Goal: Task Accomplishment & Management: Use online tool/utility

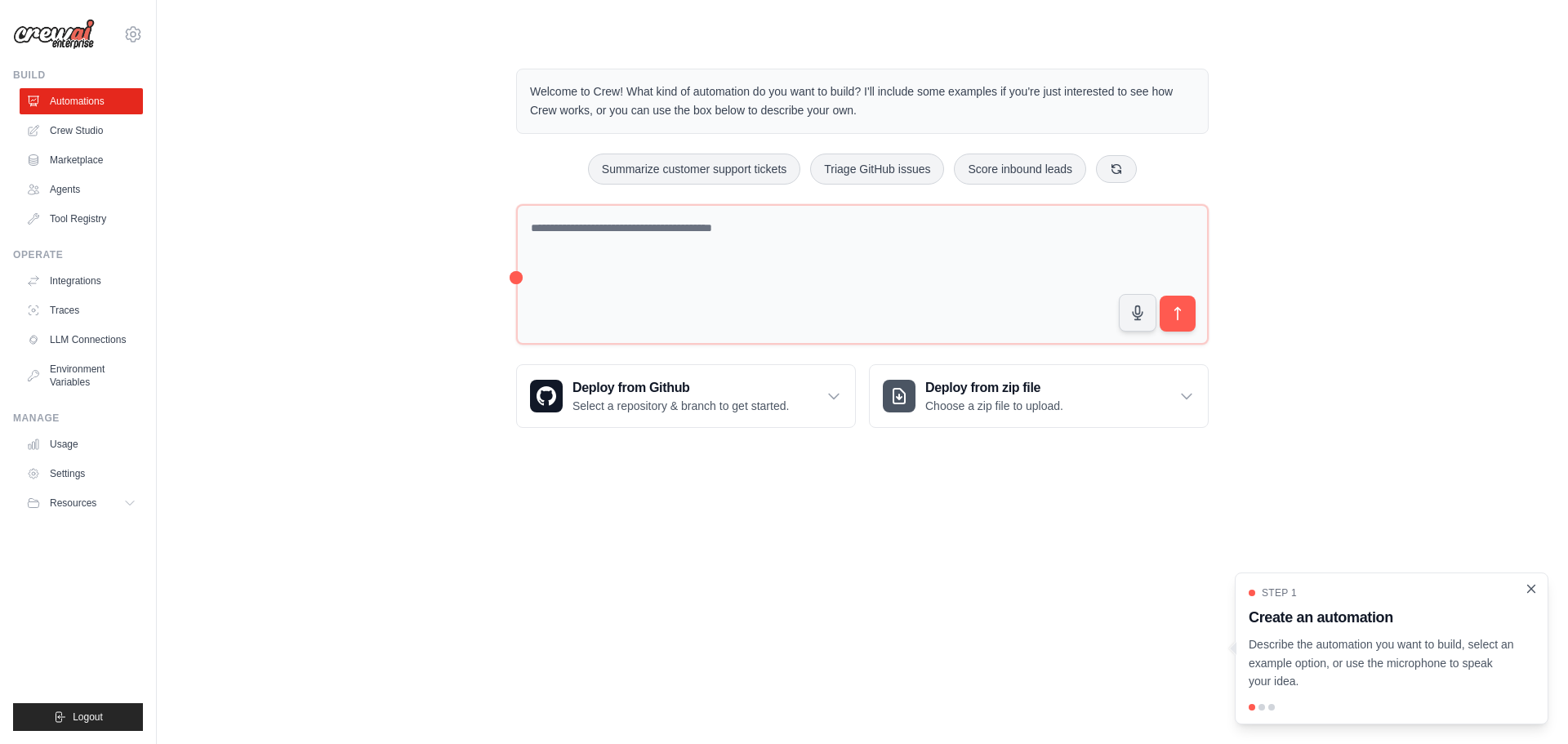
click at [1530, 590] on icon "Close walkthrough" at bounding box center [1531, 588] width 7 height 7
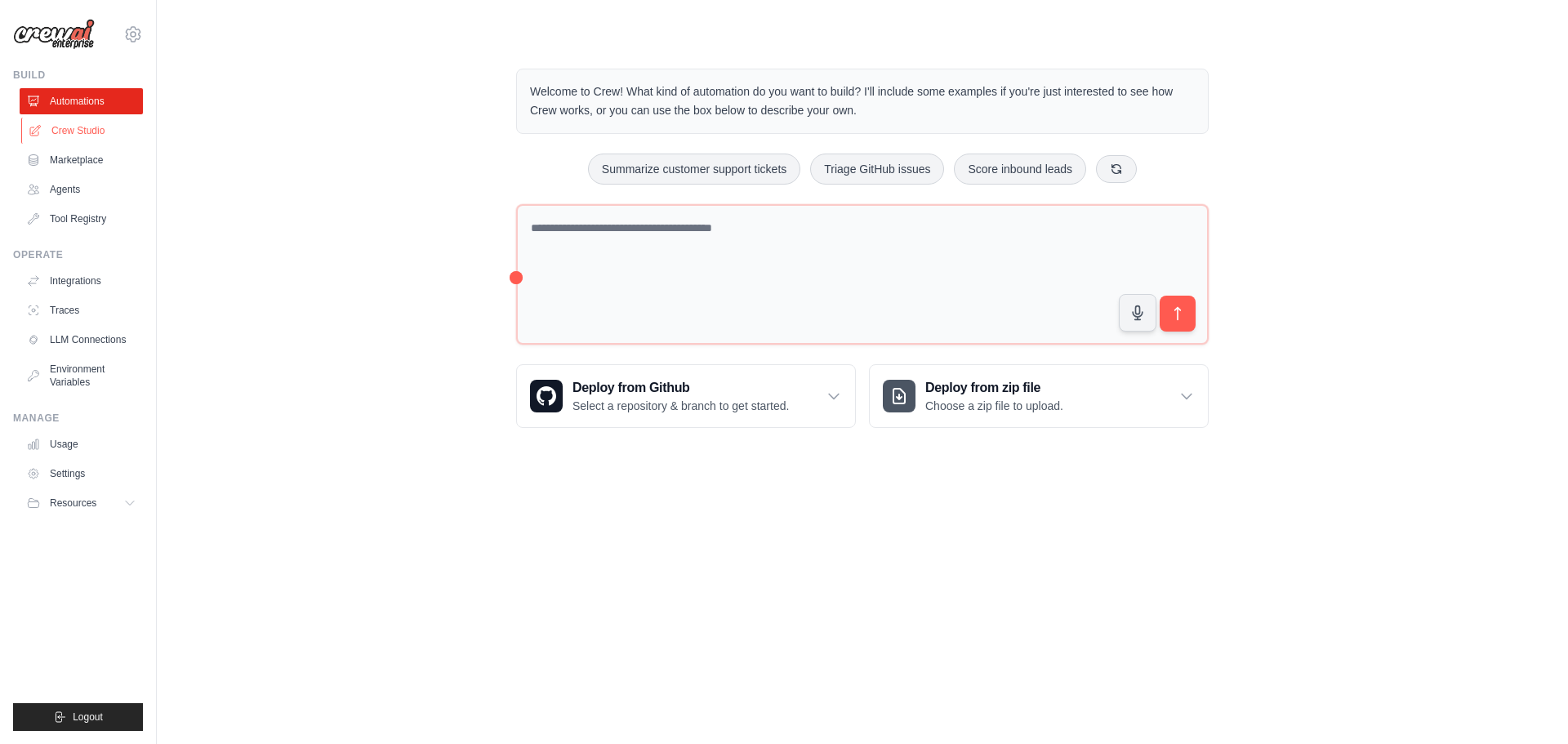
click at [65, 132] on link "Crew Studio" at bounding box center [83, 130] width 123 height 27
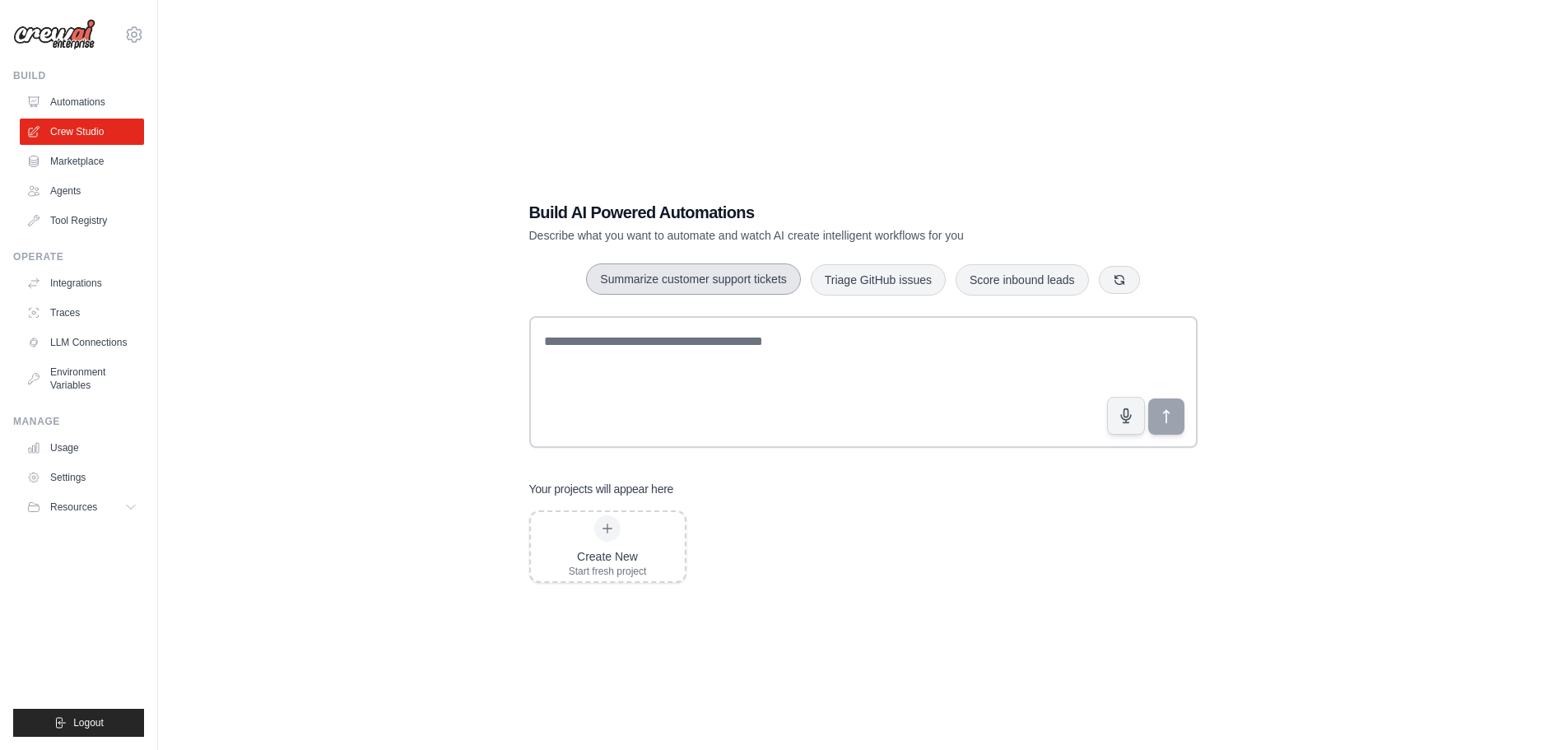
click at [659, 279] on button "Summarize customer support tickets" at bounding box center [693, 280] width 214 height 32
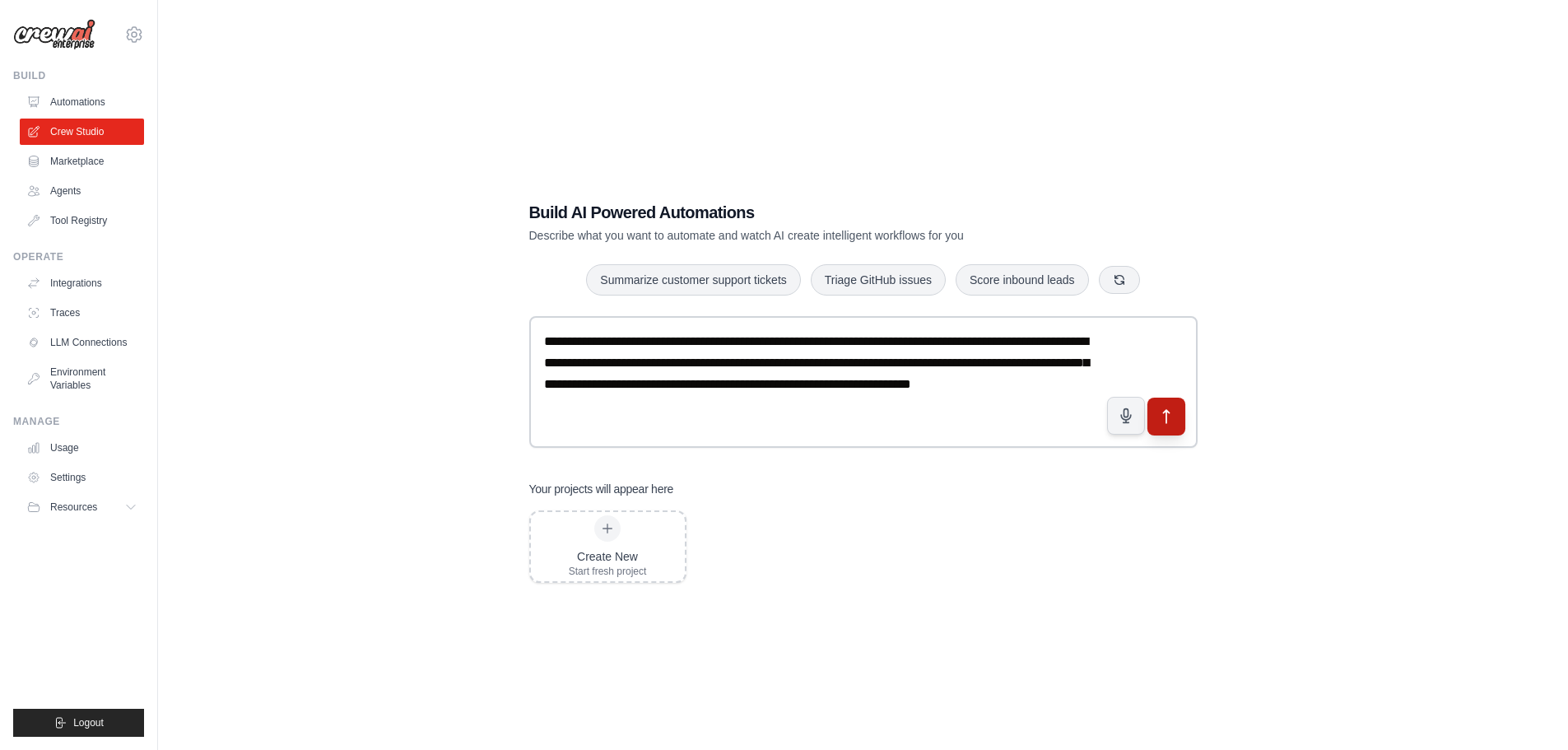
click at [1182, 414] on button "submit" at bounding box center [1165, 416] width 38 height 38
click at [66, 159] on link "Marketplace" at bounding box center [83, 161] width 124 height 27
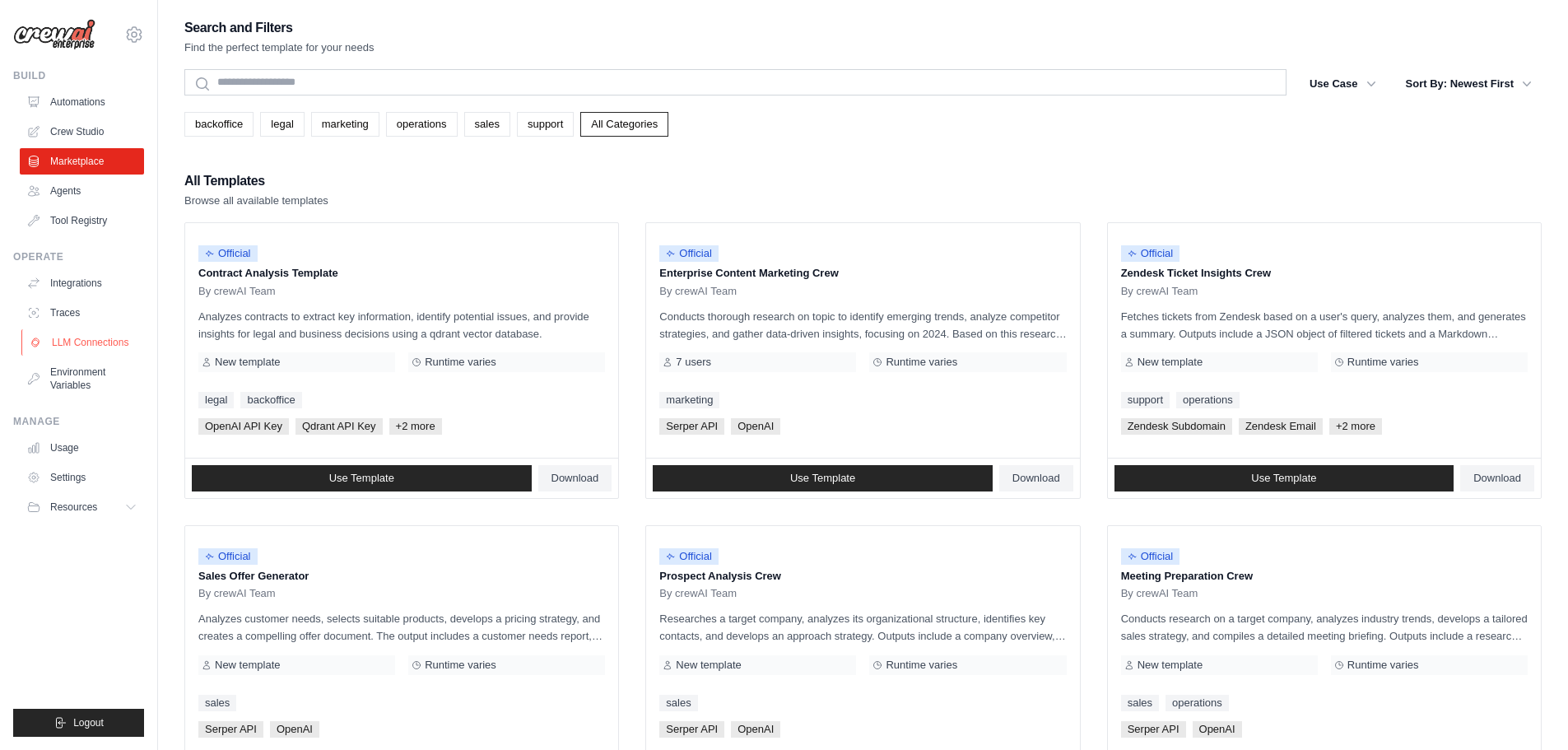
click at [78, 343] on link "LLM Connections" at bounding box center [83, 342] width 124 height 27
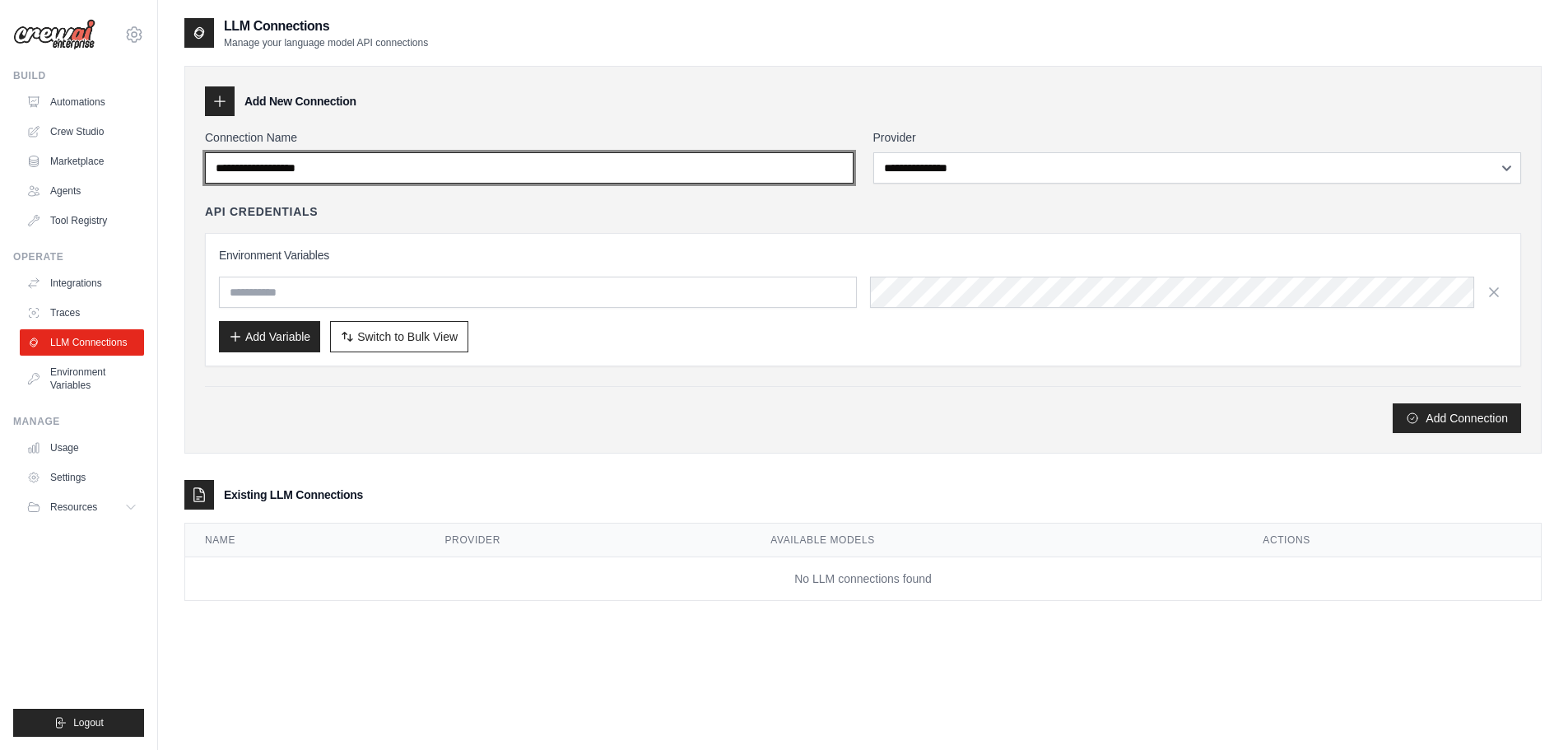
click at [517, 177] on input "Connection Name" at bounding box center [530, 169] width 649 height 32
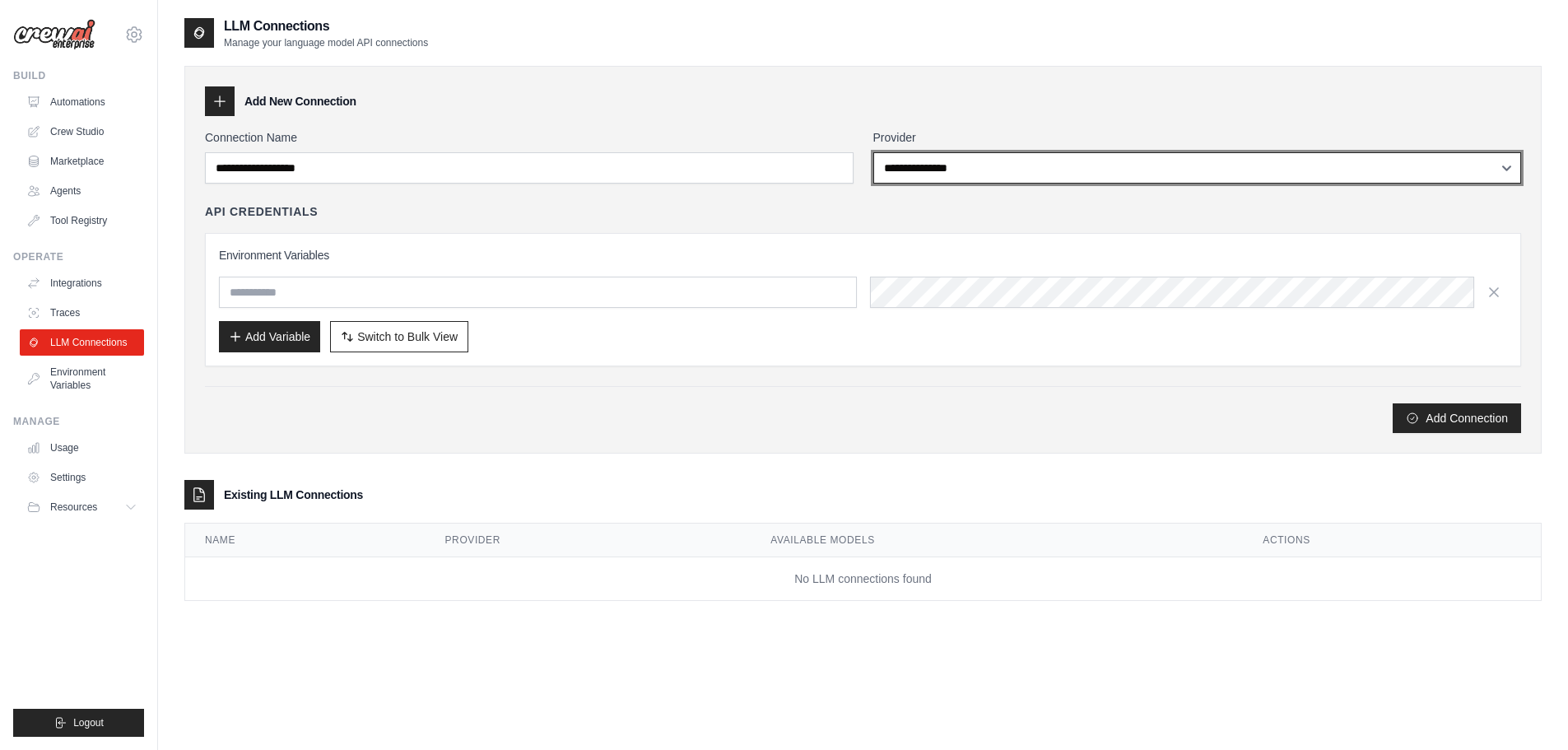
click at [1028, 174] on select "**********" at bounding box center [1197, 169] width 649 height 32
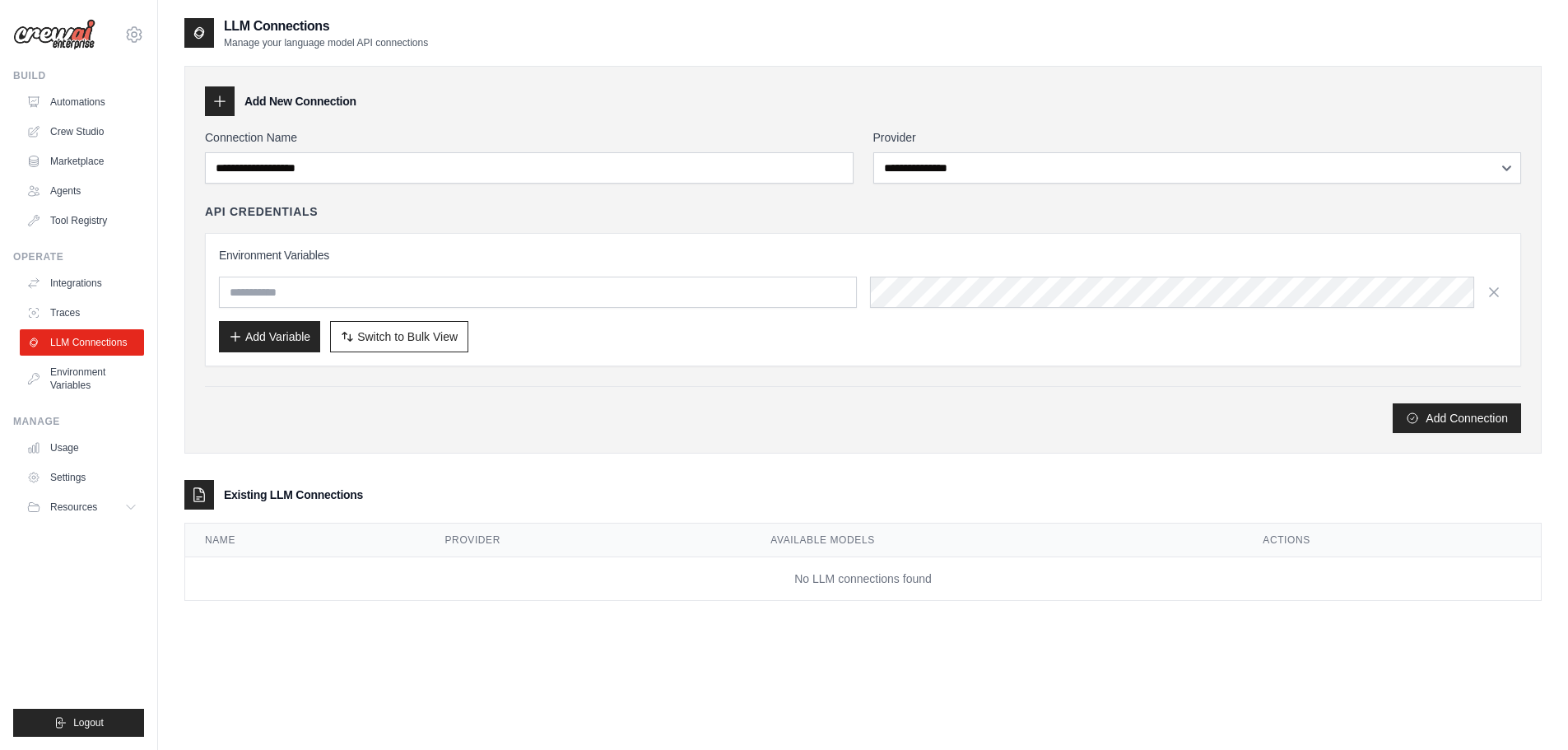
click at [407, 682] on div "**********" at bounding box center [863, 392] width 1357 height 750
click at [67, 452] on link "Usage" at bounding box center [83, 447] width 124 height 27
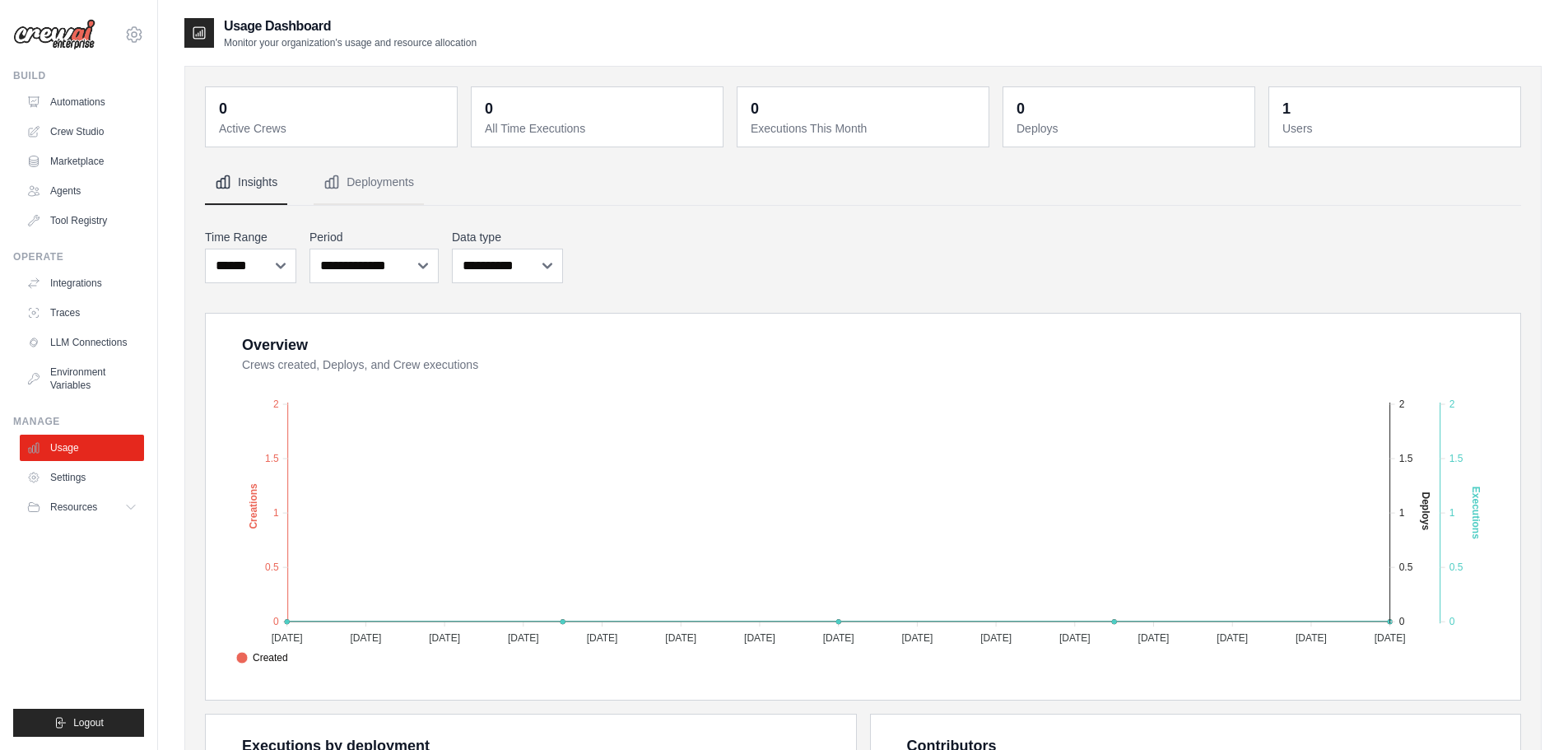
click at [87, 36] on img at bounding box center [54, 35] width 82 height 32
click at [88, 104] on link "Automations" at bounding box center [83, 102] width 124 height 27
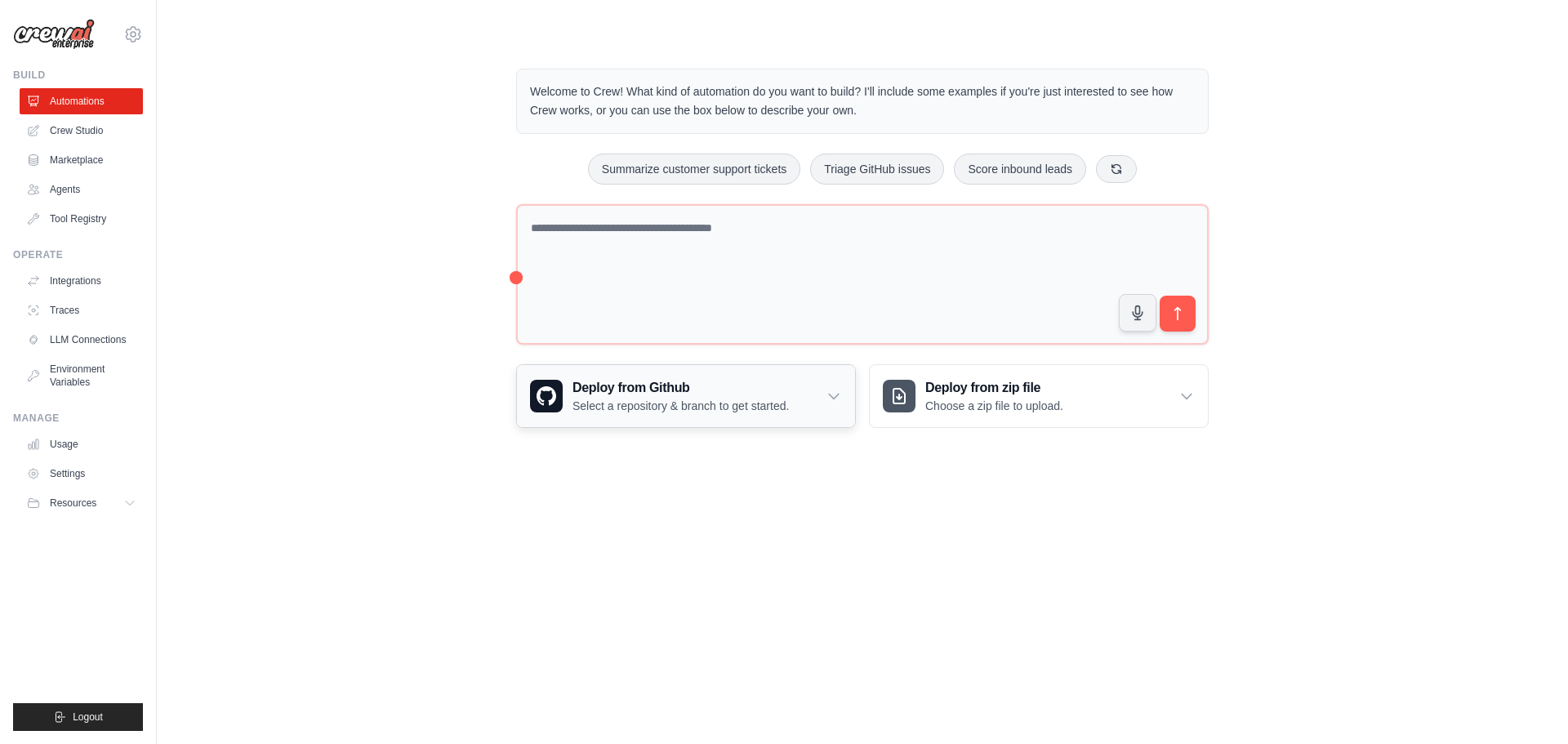
click at [841, 405] on div "Deploy from Github Select a repository & branch to get started." at bounding box center [686, 396] width 339 height 62
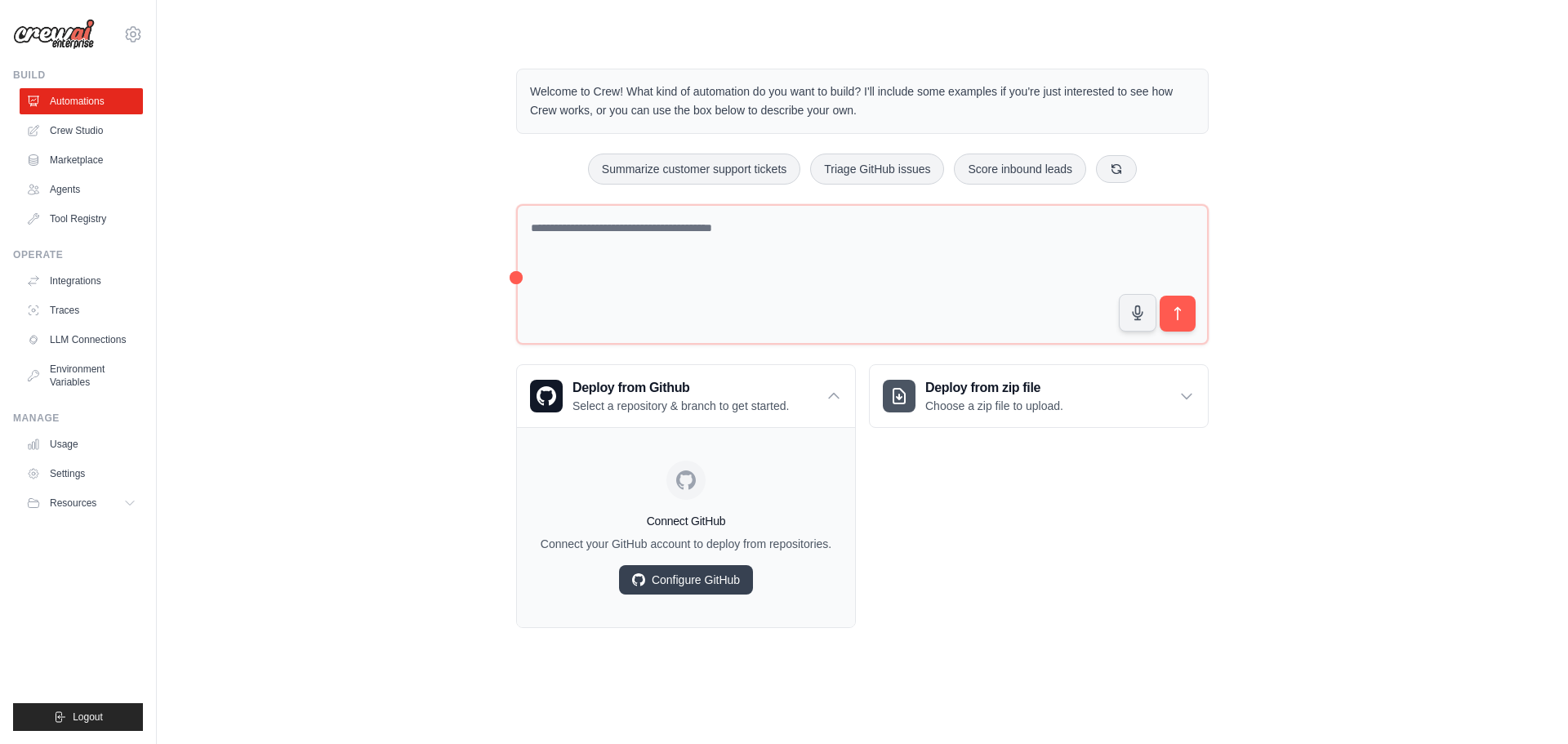
click at [404, 506] on div "Welcome to Crew! What kind of automation do you want to build? I'll include som…" at bounding box center [862, 347] width 1359 height 611
click at [1197, 589] on div "Deploy from zip file Choose a zip file to upload. Upload a ZIP file containing …" at bounding box center [1038, 496] width 340 height 264
click at [380, 373] on div "Welcome to Crew! What kind of automation do you want to build? I'll include som…" at bounding box center [862, 347] width 1359 height 611
click at [62, 444] on link "Usage" at bounding box center [83, 444] width 123 height 27
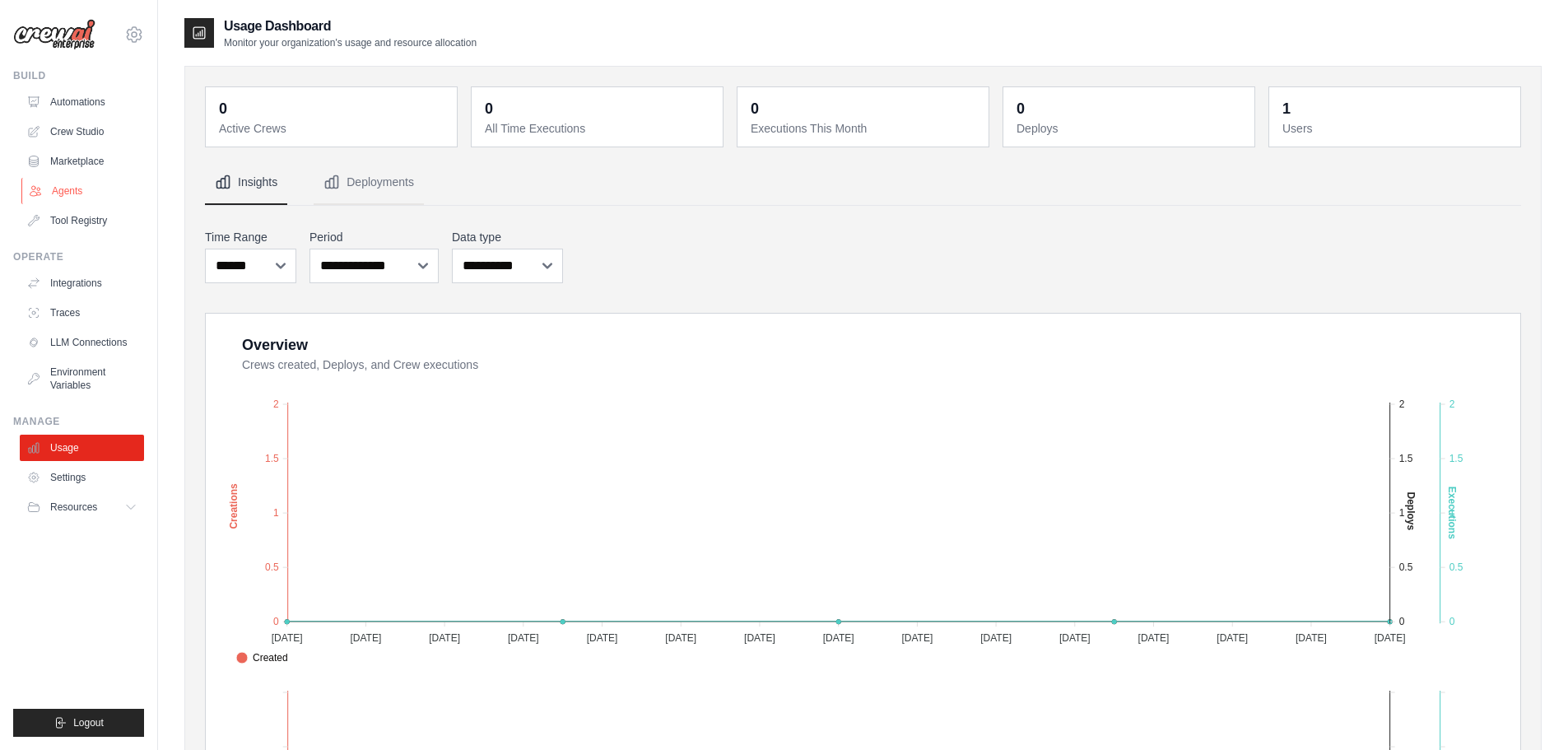
click at [68, 188] on link "Agents" at bounding box center [83, 190] width 124 height 27
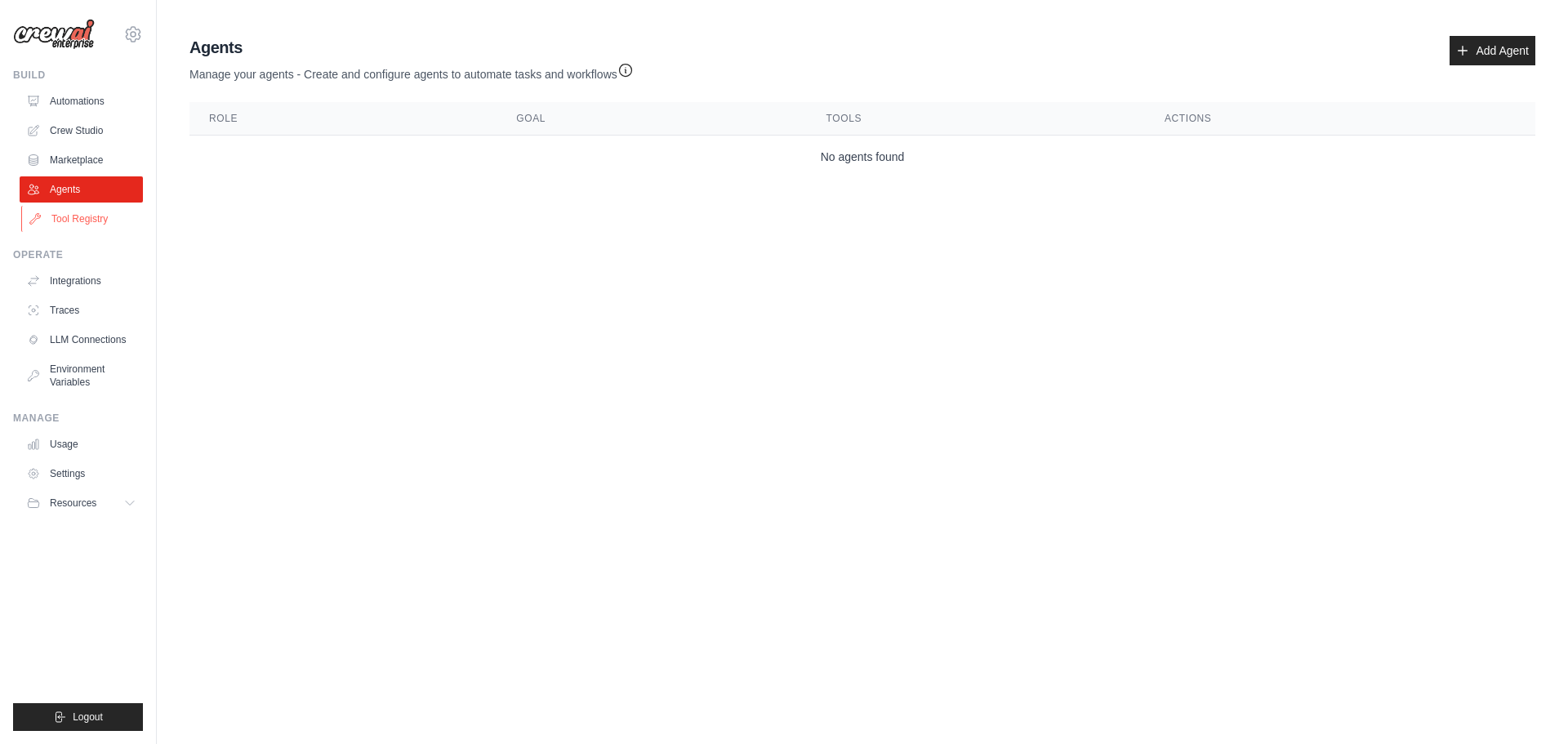
click at [67, 225] on link "Tool Registry" at bounding box center [83, 218] width 123 height 27
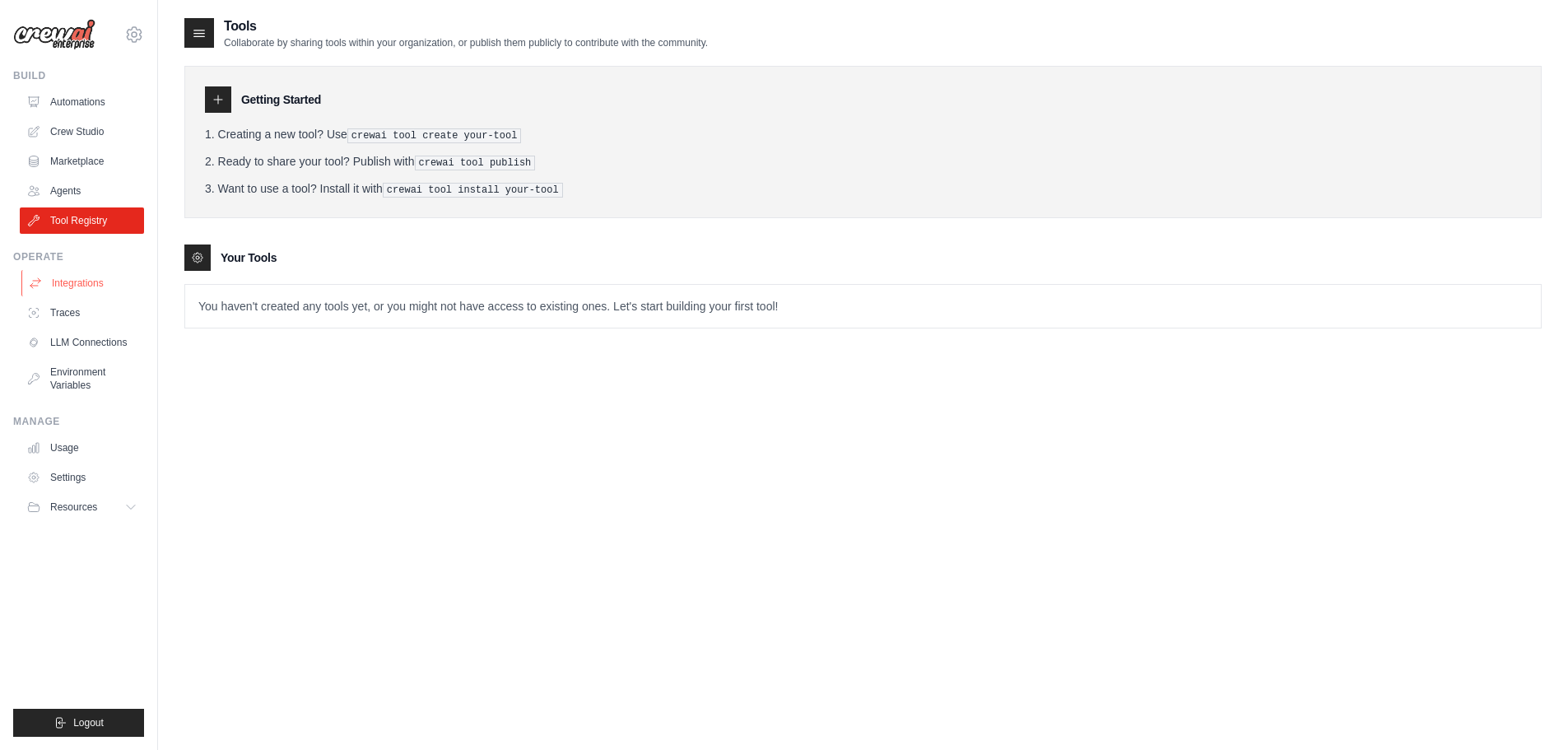
click at [69, 280] on link "Integrations" at bounding box center [83, 283] width 124 height 27
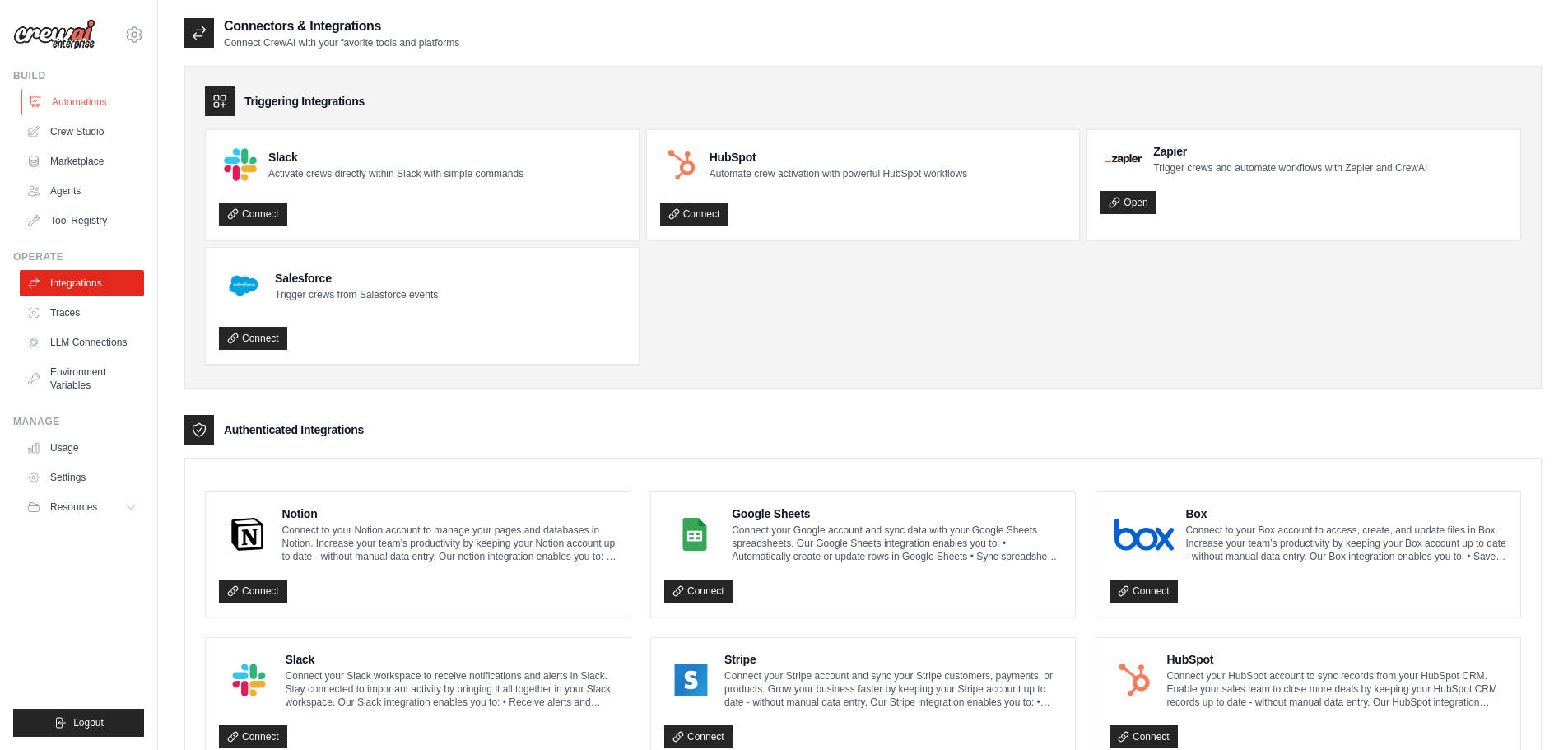
click at [76, 105] on link "Automations" at bounding box center [83, 102] width 124 height 27
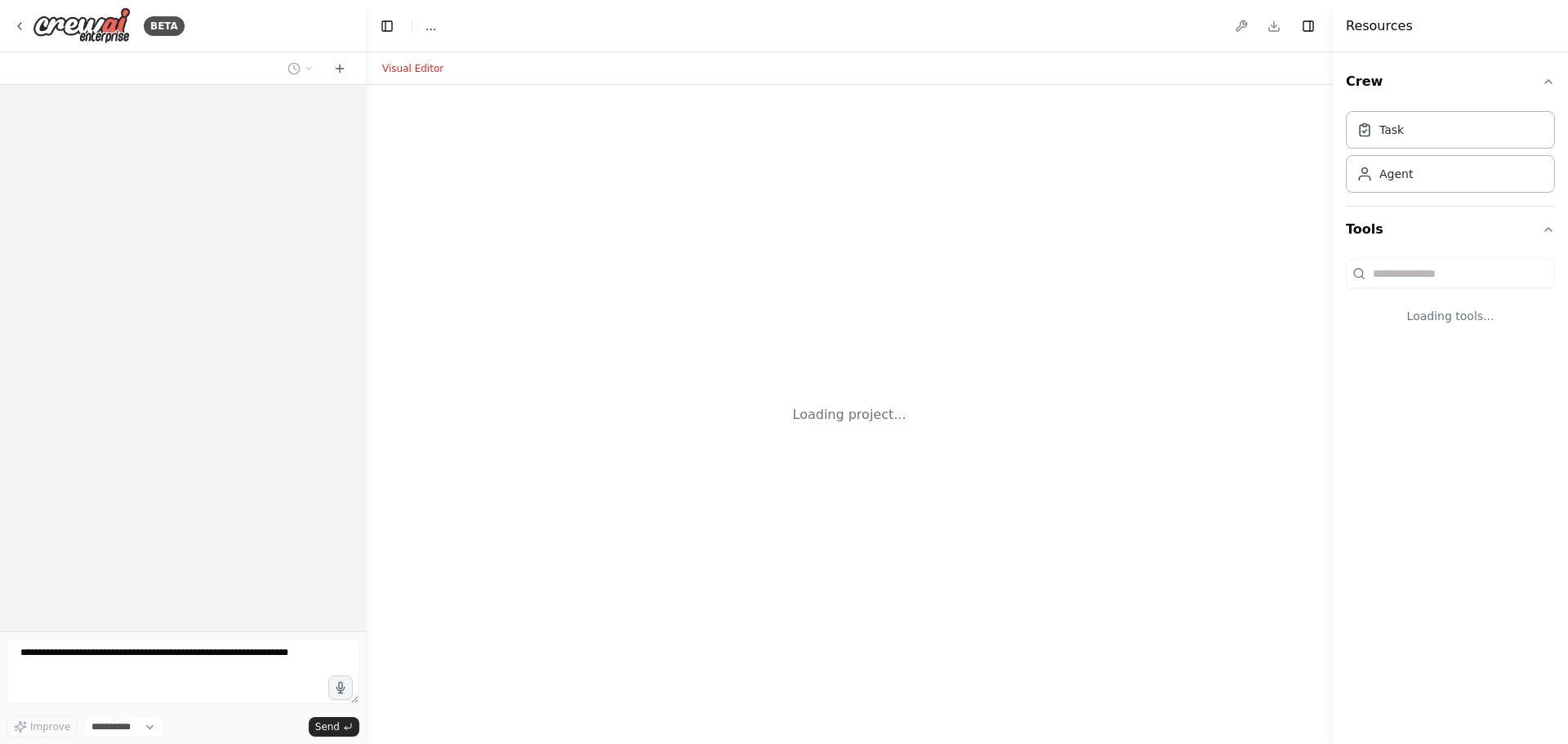
select select "****"
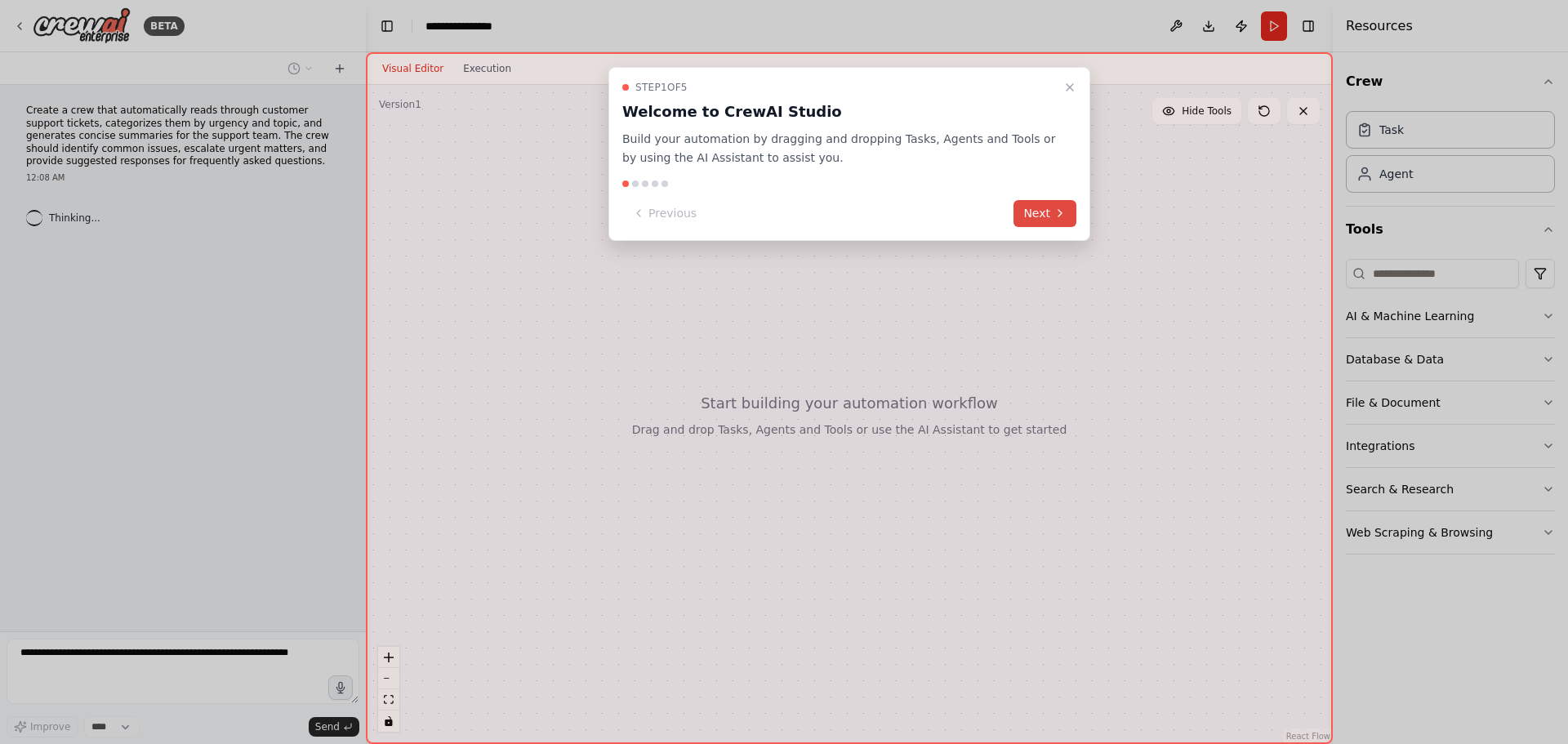
click at [1037, 210] on button "Next" at bounding box center [1045, 213] width 63 height 27
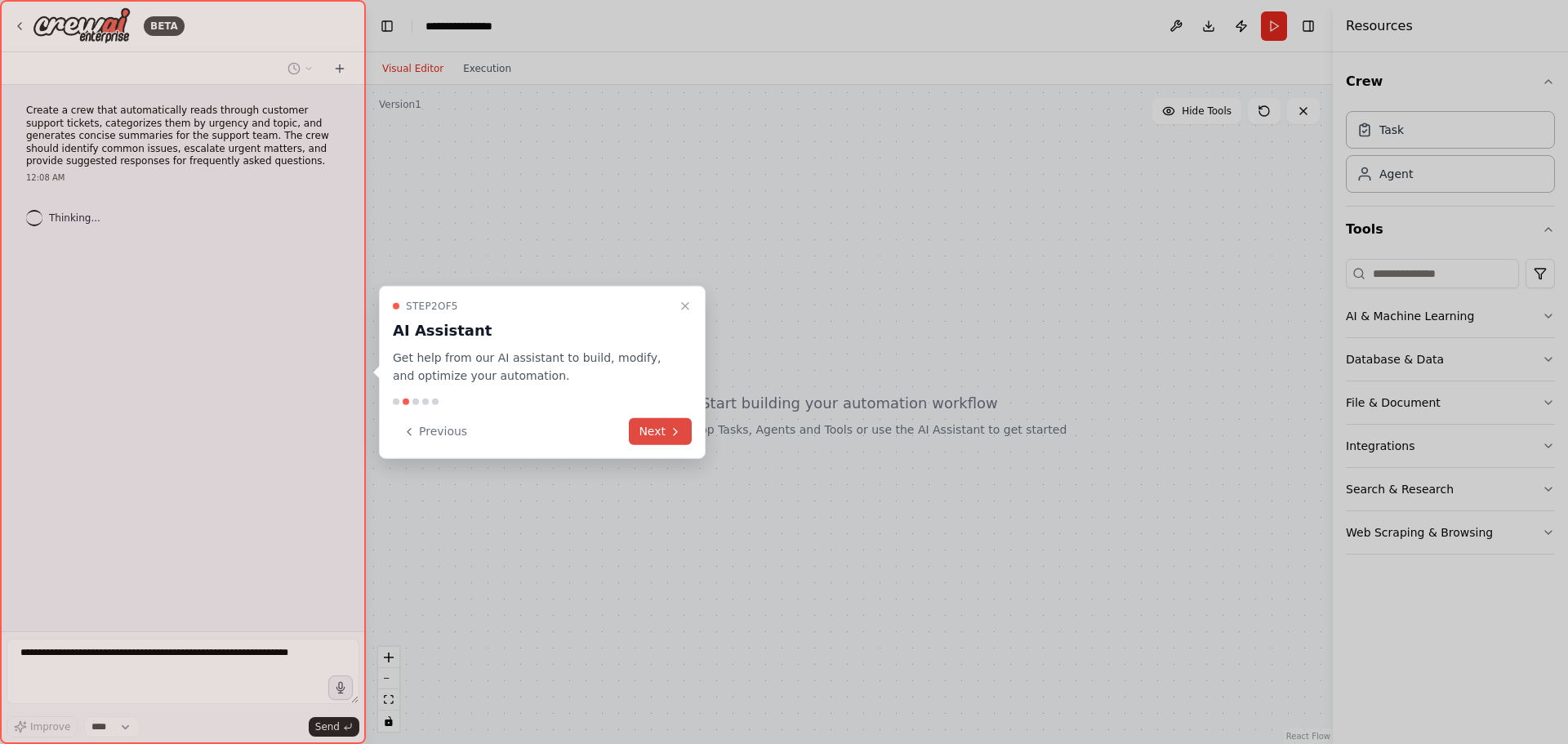
click at [644, 427] on button "Next" at bounding box center [660, 431] width 63 height 27
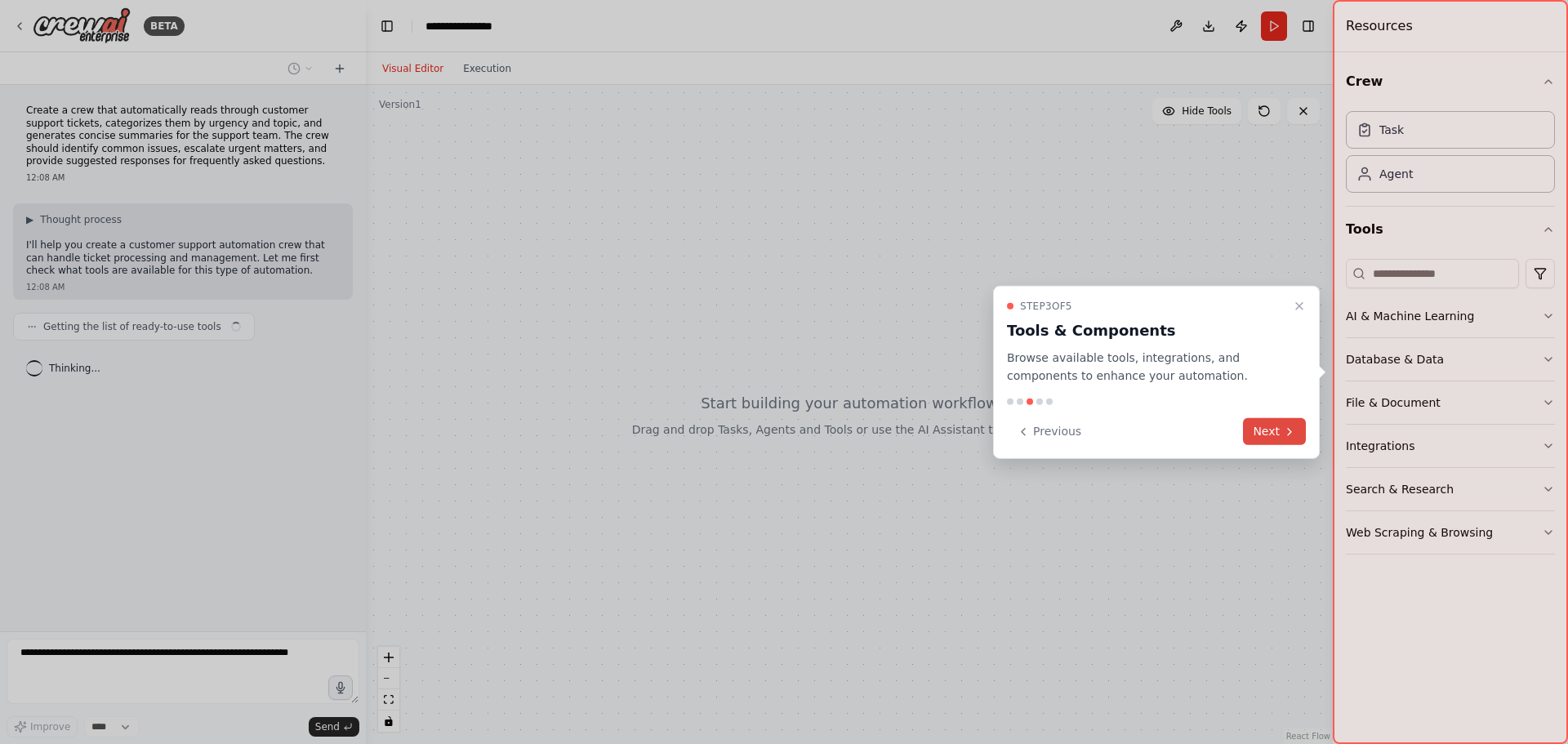
click at [1279, 429] on button "Next" at bounding box center [1275, 431] width 63 height 27
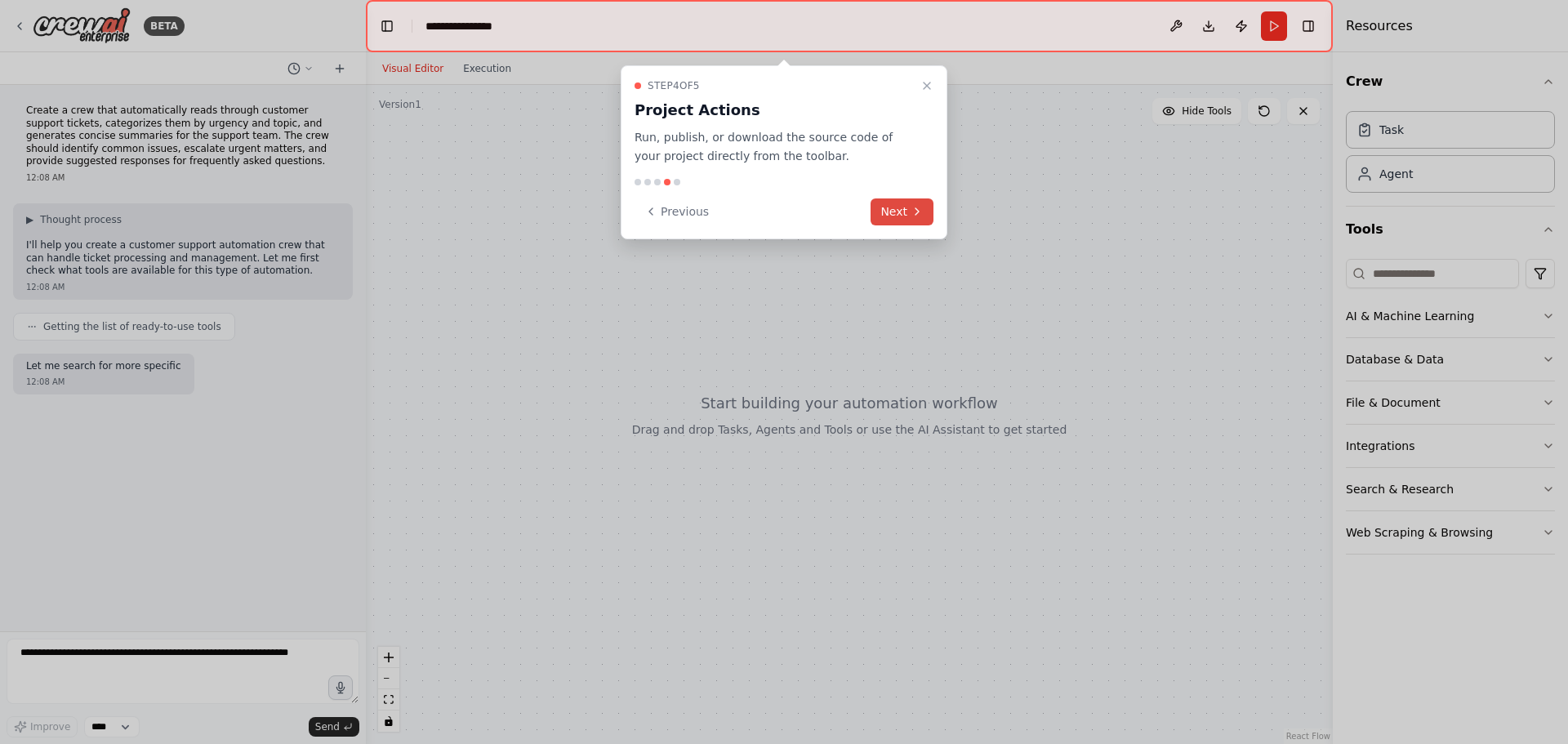
click at [885, 208] on button "Next" at bounding box center [903, 212] width 63 height 27
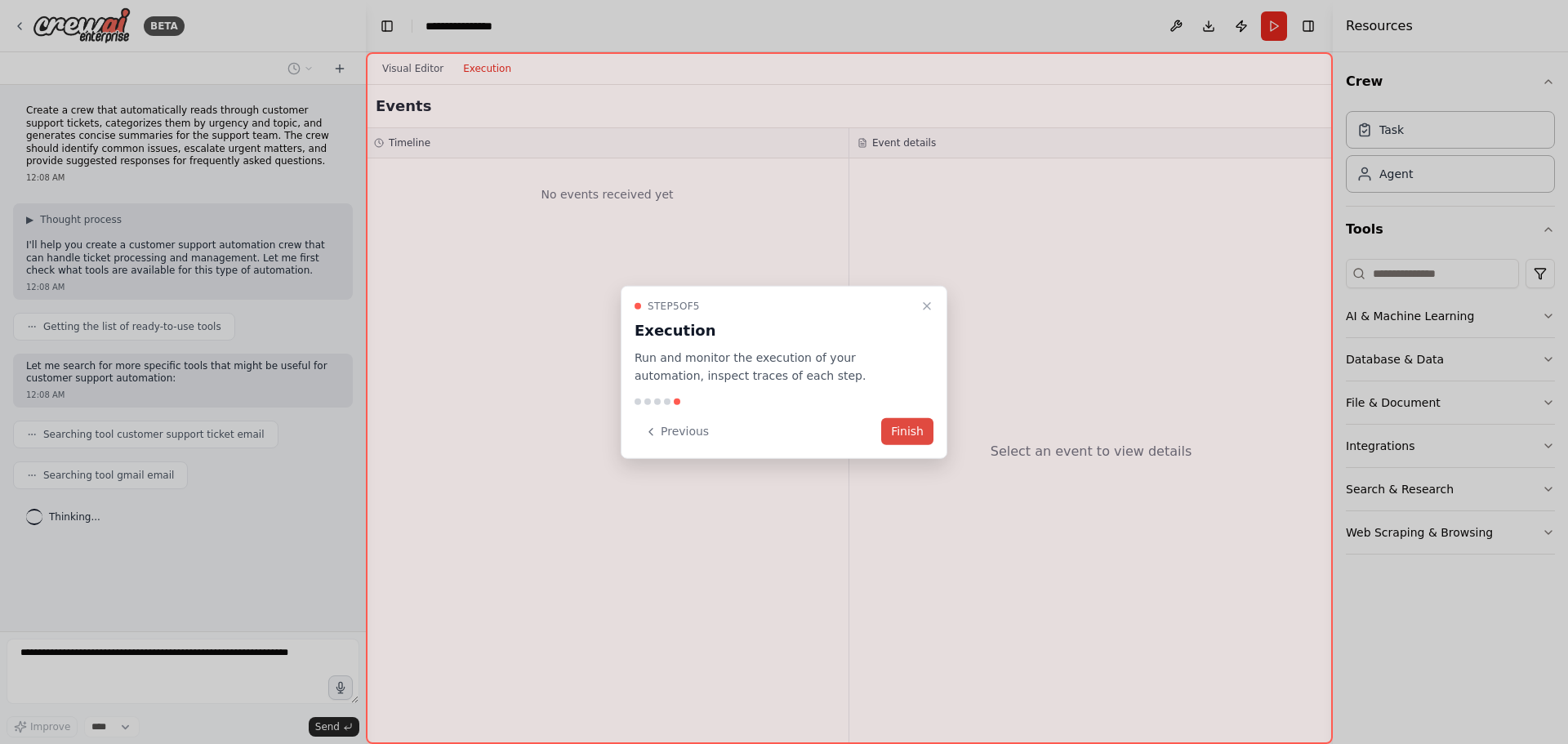
click at [909, 437] on button "Finish" at bounding box center [907, 431] width 52 height 27
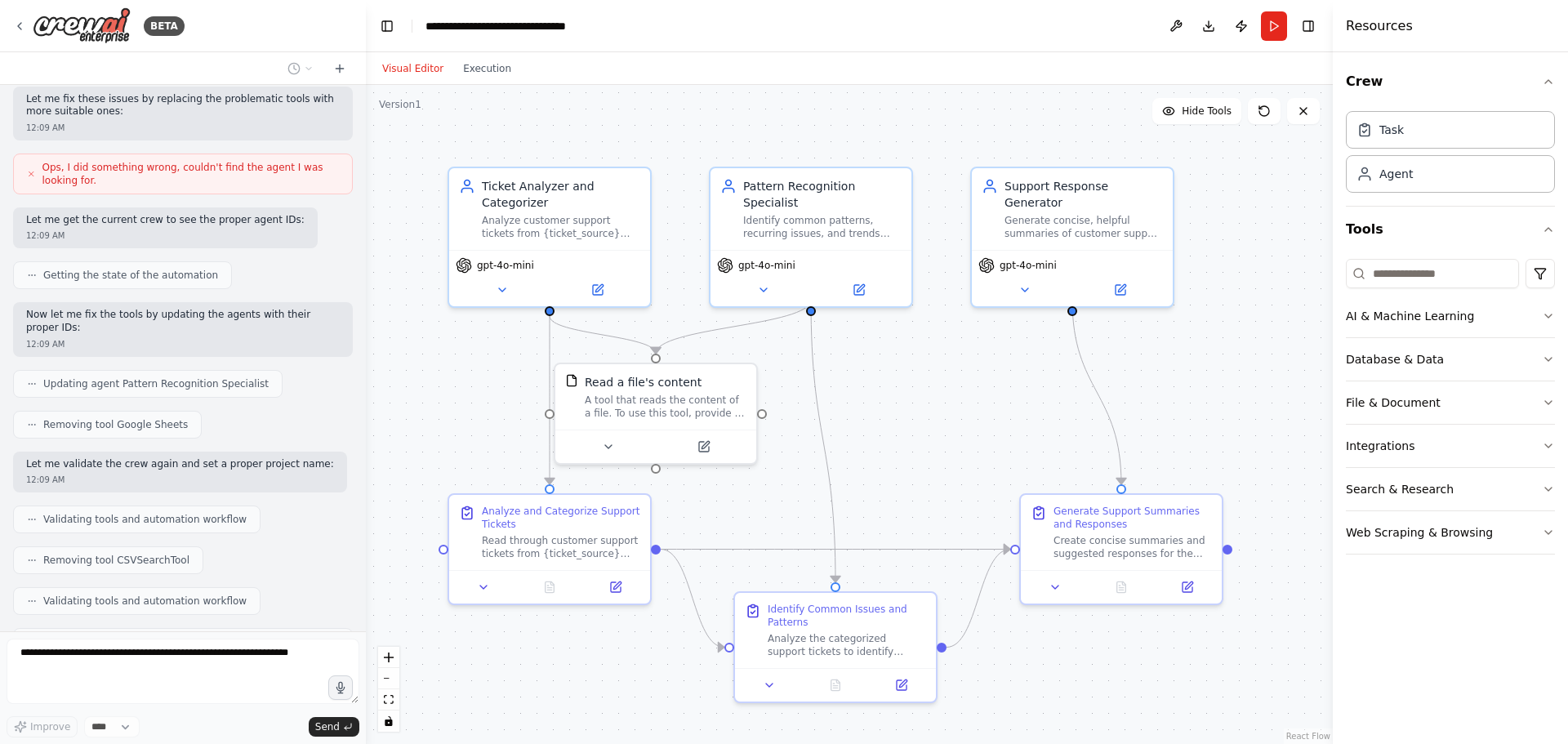
scroll to position [1049, 0]
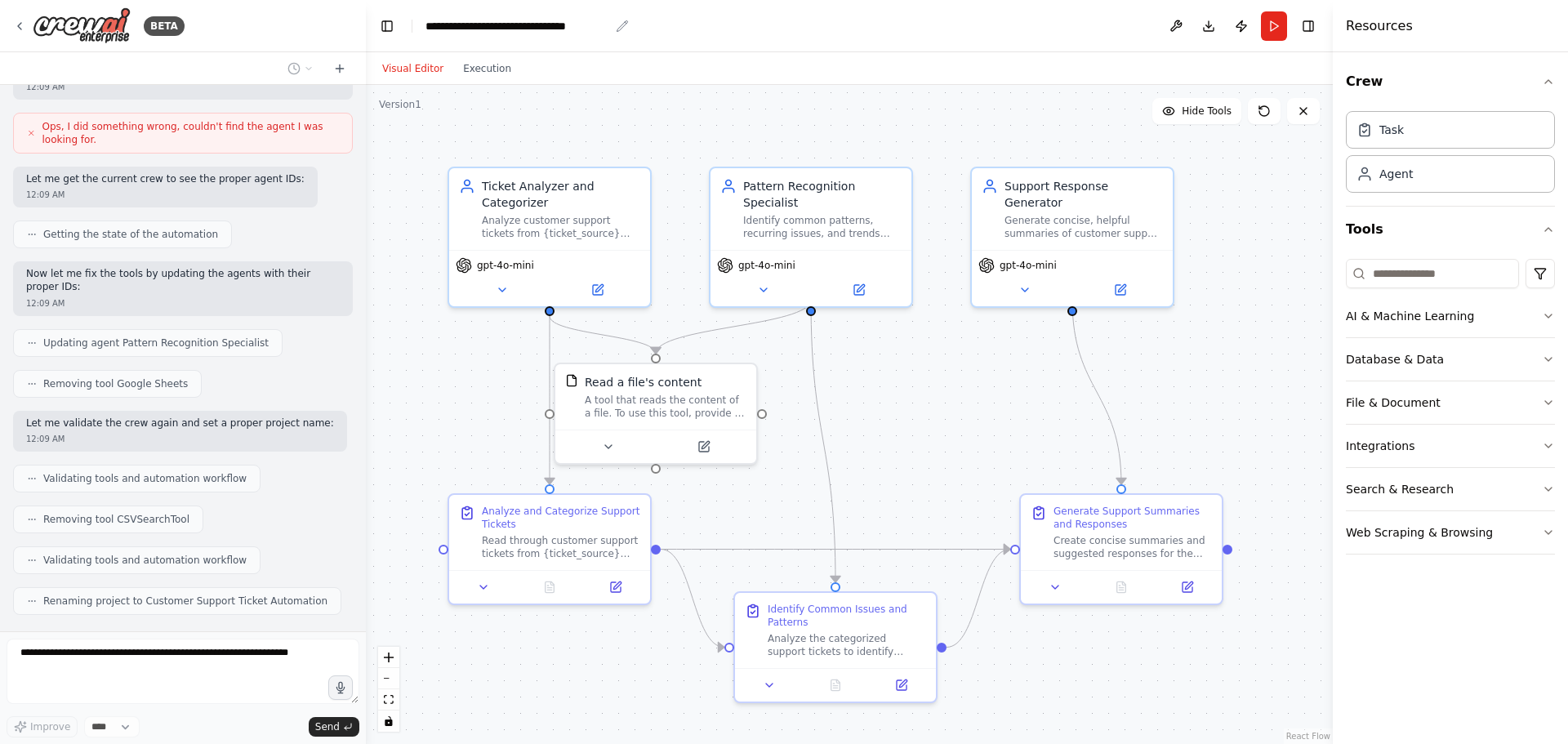
click at [621, 28] on icon "breadcrumb" at bounding box center [622, 26] width 11 height 11
click at [616, 23] on icon "breadcrumb" at bounding box center [622, 26] width 13 height 13
click at [1181, 27] on button at bounding box center [1176, 27] width 27 height 30
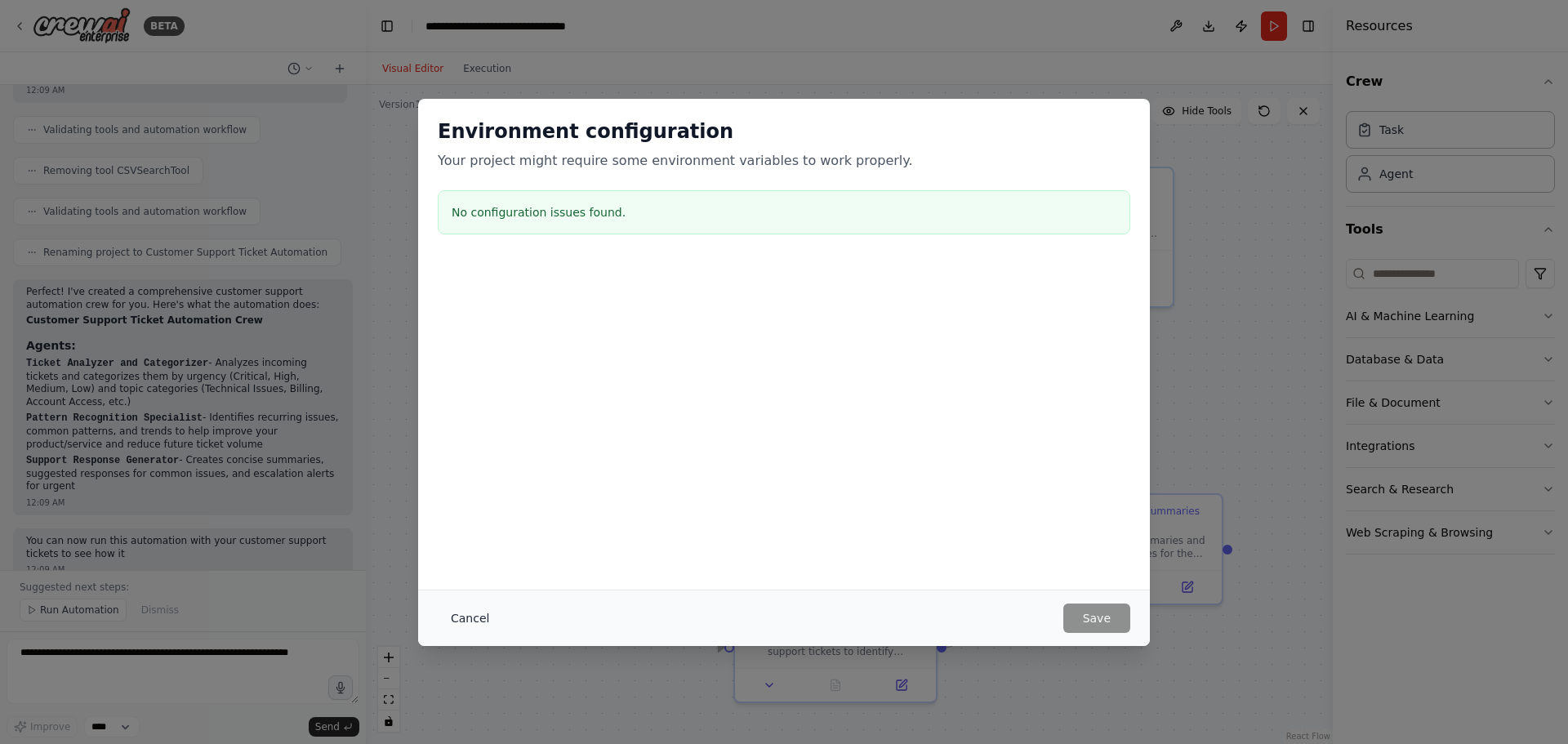
click at [464, 620] on button "Cancel" at bounding box center [470, 618] width 65 height 30
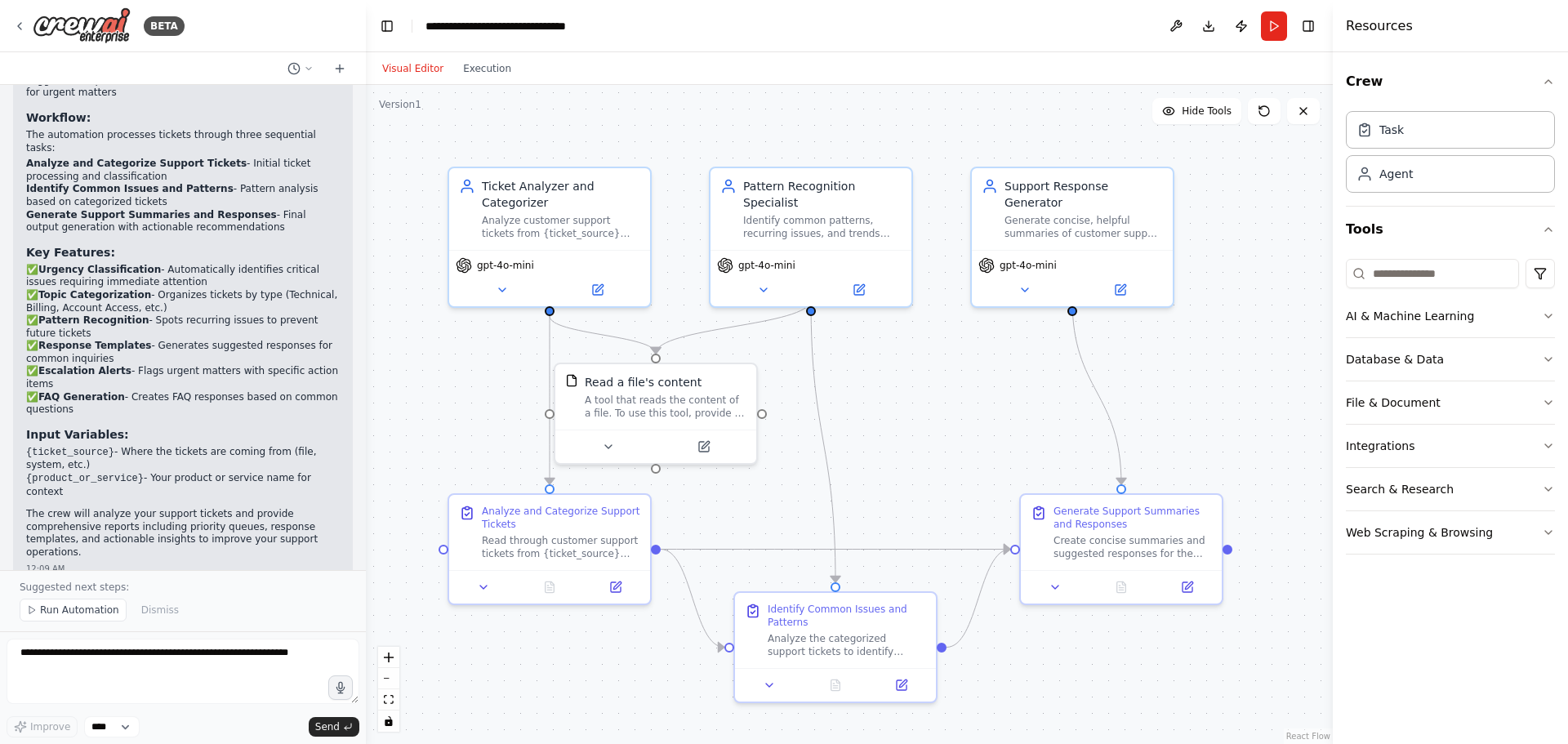
scroll to position [1793, 0]
click at [1274, 28] on button "Run" at bounding box center [1274, 27] width 27 height 30
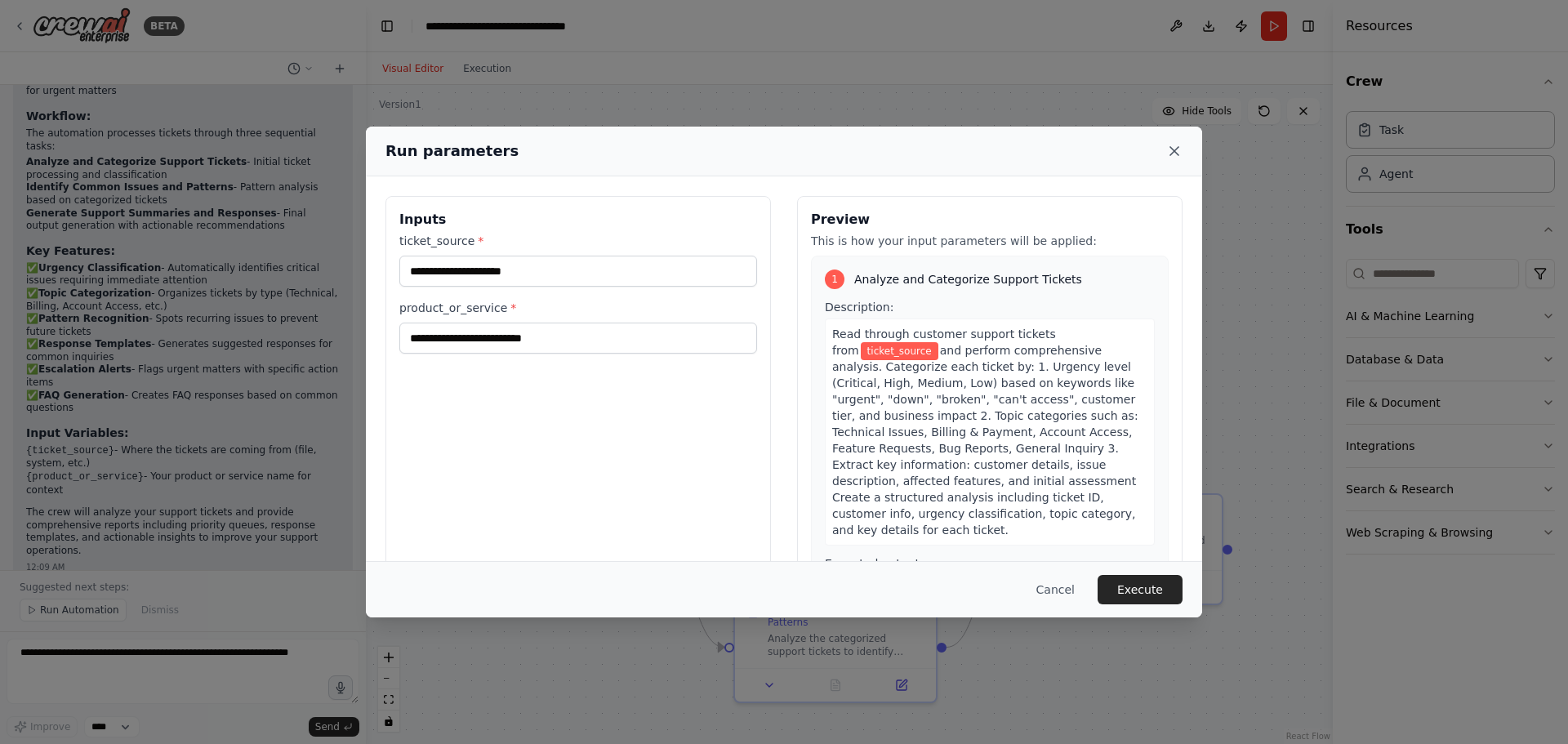
click at [1174, 152] on icon at bounding box center [1174, 151] width 8 height 8
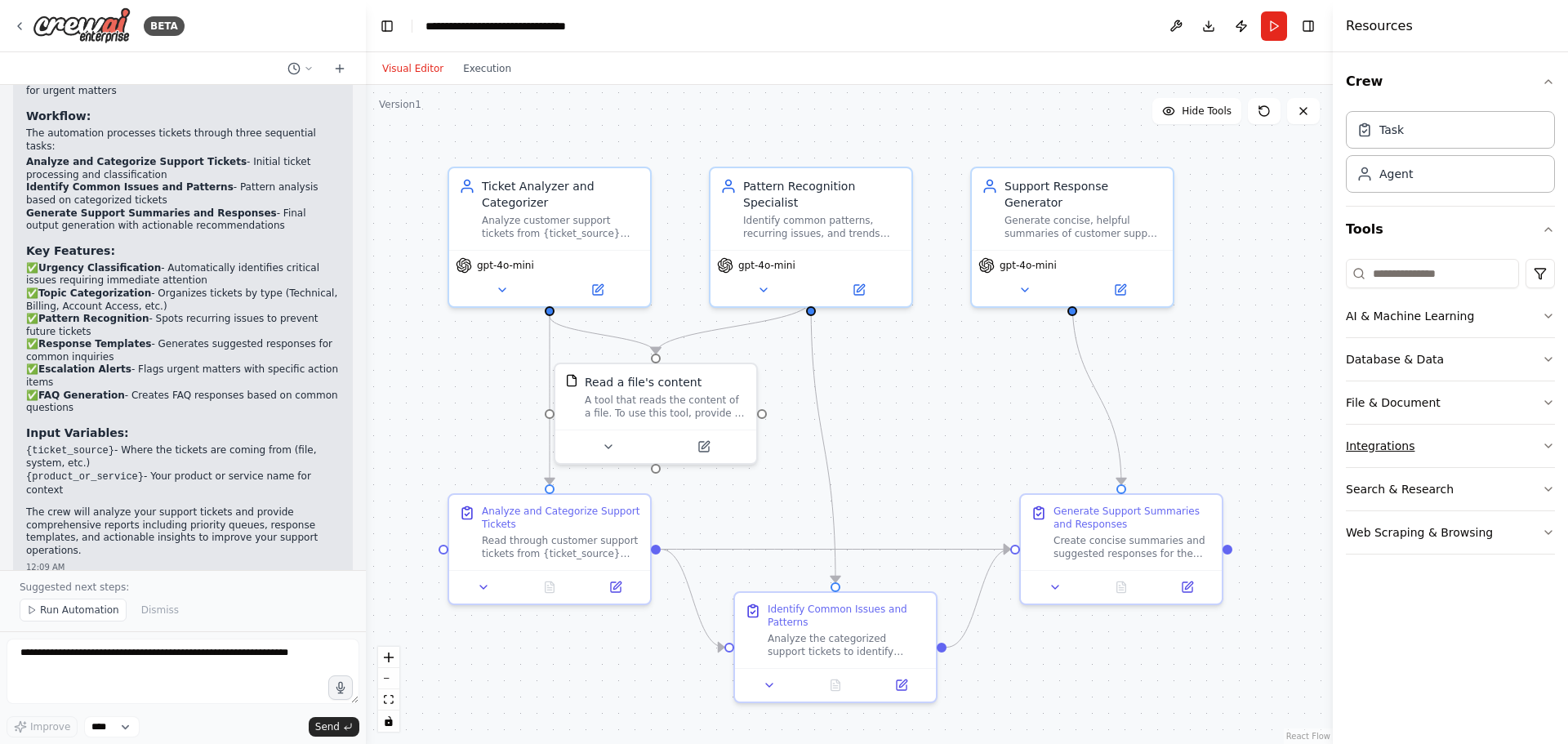
click at [1377, 440] on button "Integrations" at bounding box center [1450, 445] width 209 height 42
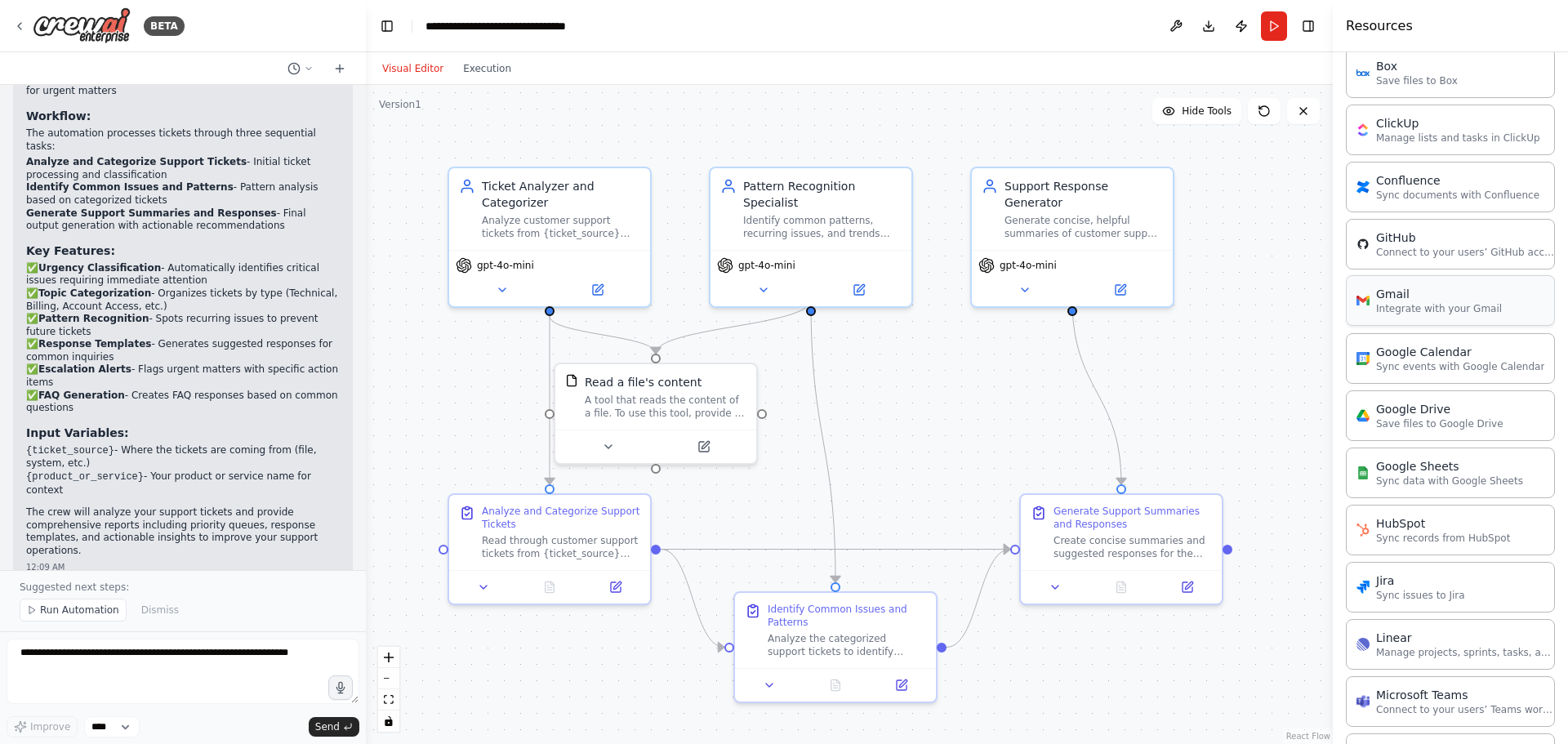
scroll to position [490, 0]
click at [1453, 584] on div "Jira Sync issues to Jira" at bounding box center [1450, 579] width 209 height 50
click at [1389, 589] on p "Sync issues to Jira" at bounding box center [1420, 588] width 89 height 13
click at [1509, 593] on div "Jira Sync issues to Jira" at bounding box center [1450, 579] width 209 height 50
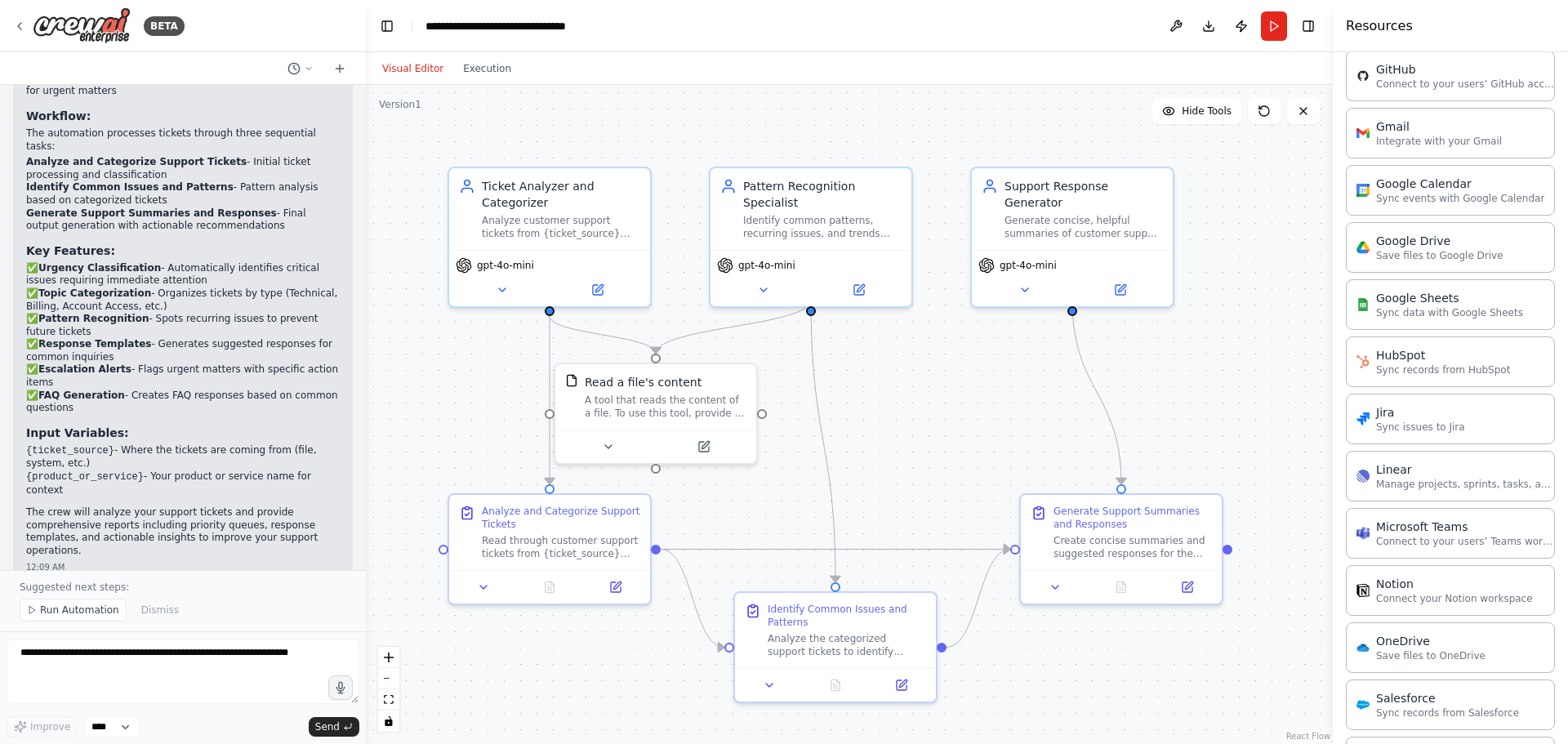
scroll to position [669, 0]
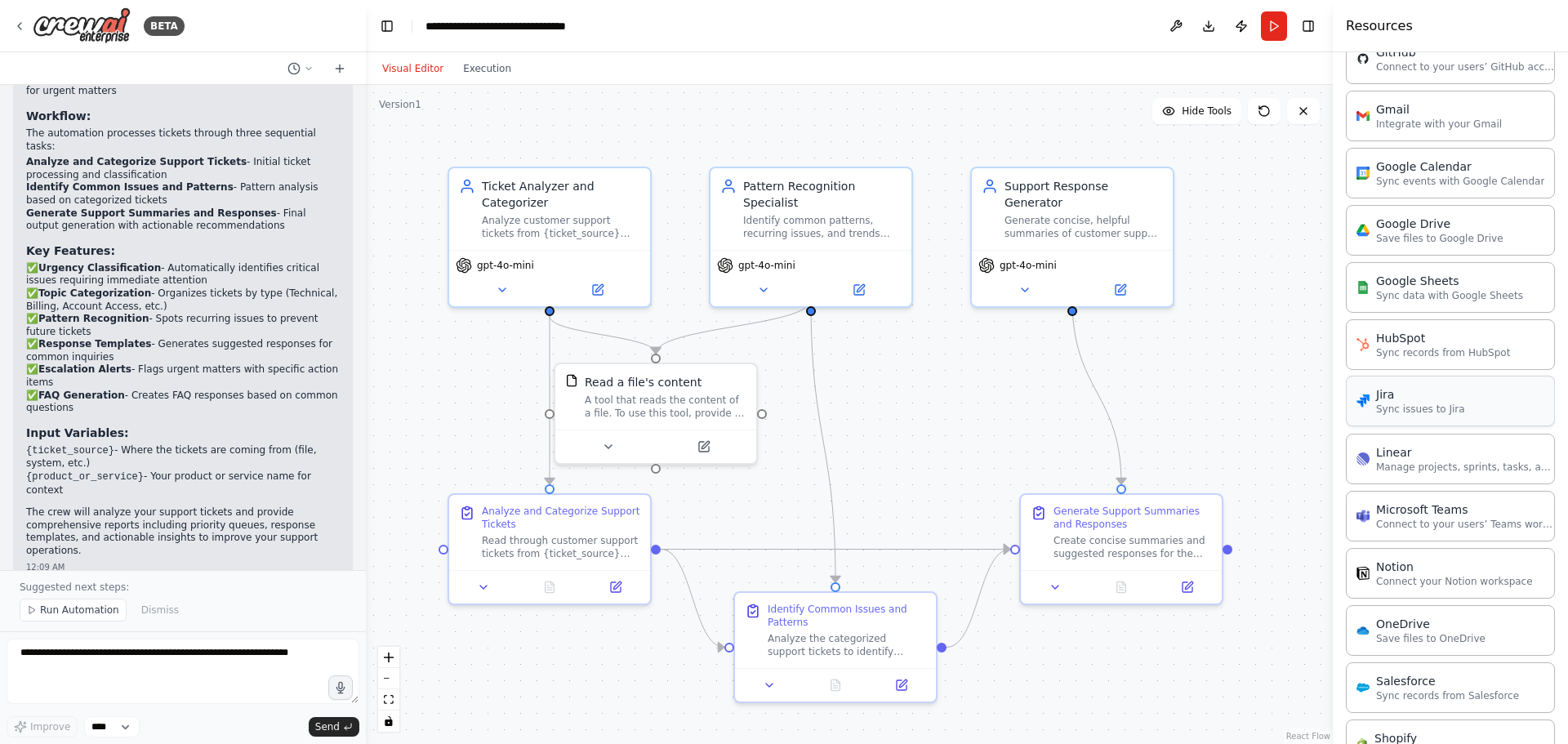
click at [1401, 402] on div "Jira" at bounding box center [1420, 394] width 89 height 17
click at [1401, 403] on p "Sync issues to Jira" at bounding box center [1420, 408] width 89 height 13
click at [1401, 418] on div "Jira Sync issues to Jira" at bounding box center [1450, 401] width 209 height 50
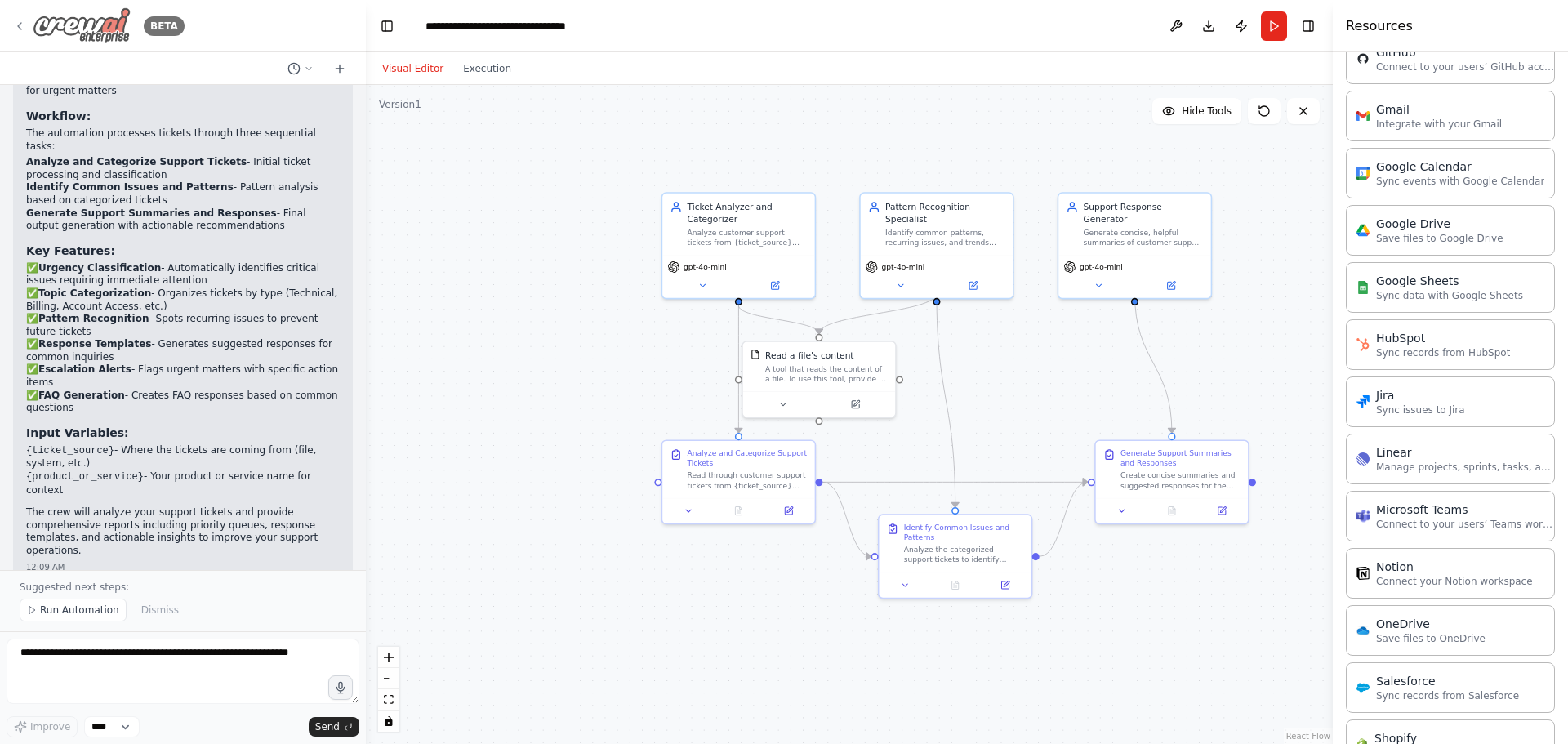
click at [17, 26] on icon at bounding box center [19, 26] width 13 height 13
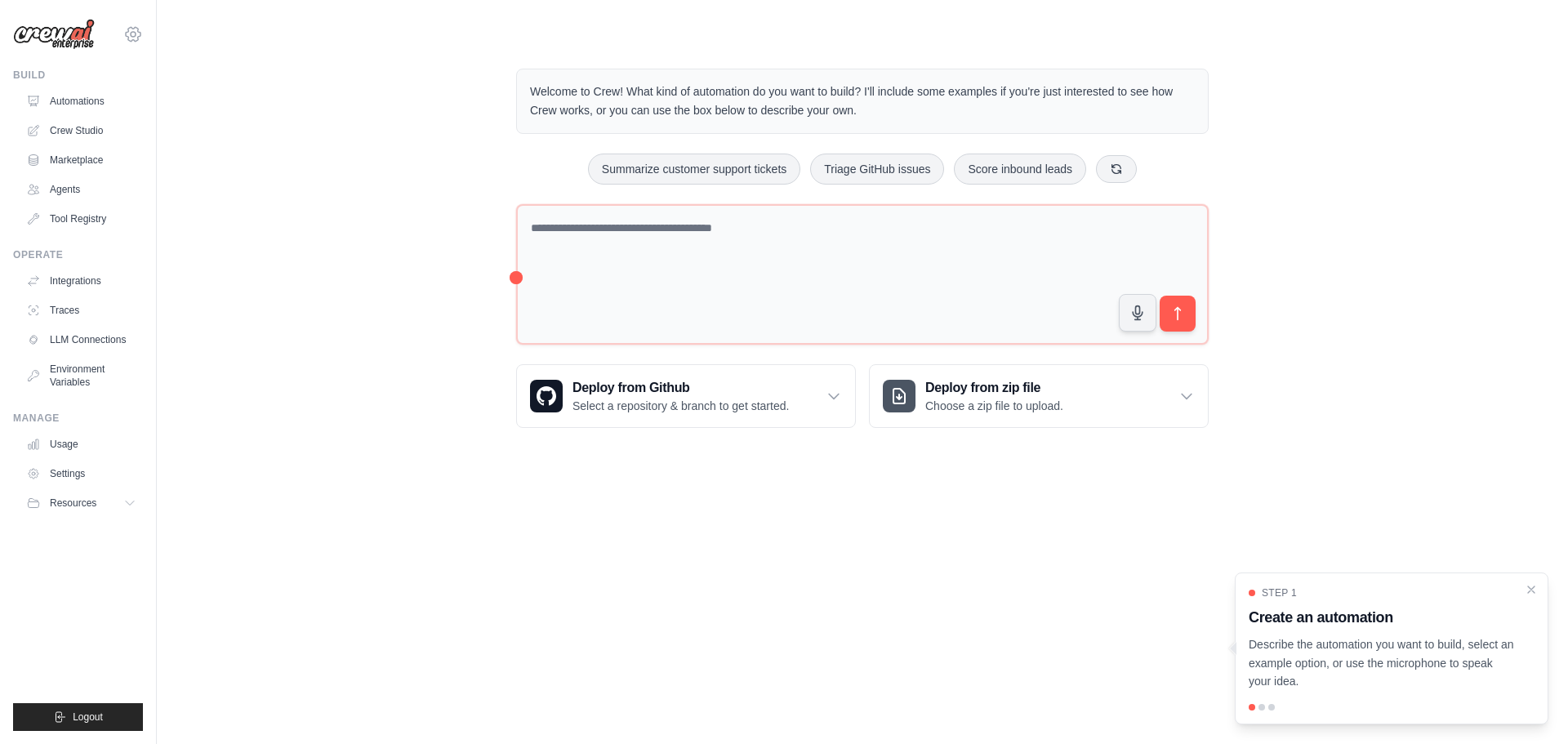
click at [134, 31] on icon at bounding box center [133, 34] width 20 height 20
click at [87, 110] on link "Settings" at bounding box center [133, 110] width 144 height 30
